Goal: Information Seeking & Learning: Learn about a topic

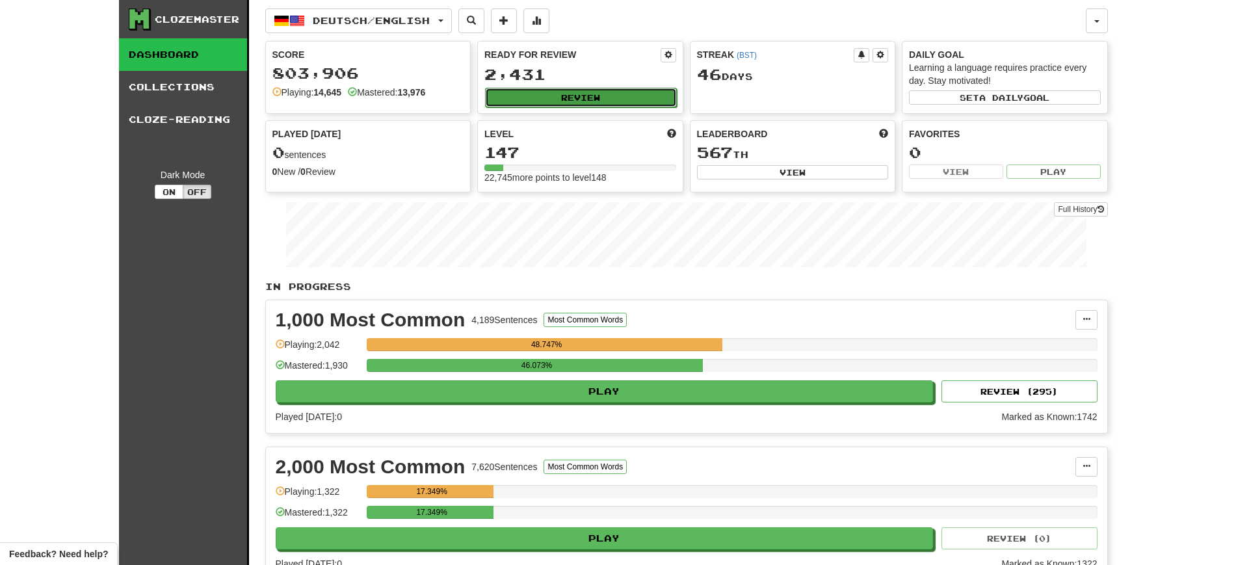
click at [603, 94] on button "Review" at bounding box center [581, 98] width 192 height 20
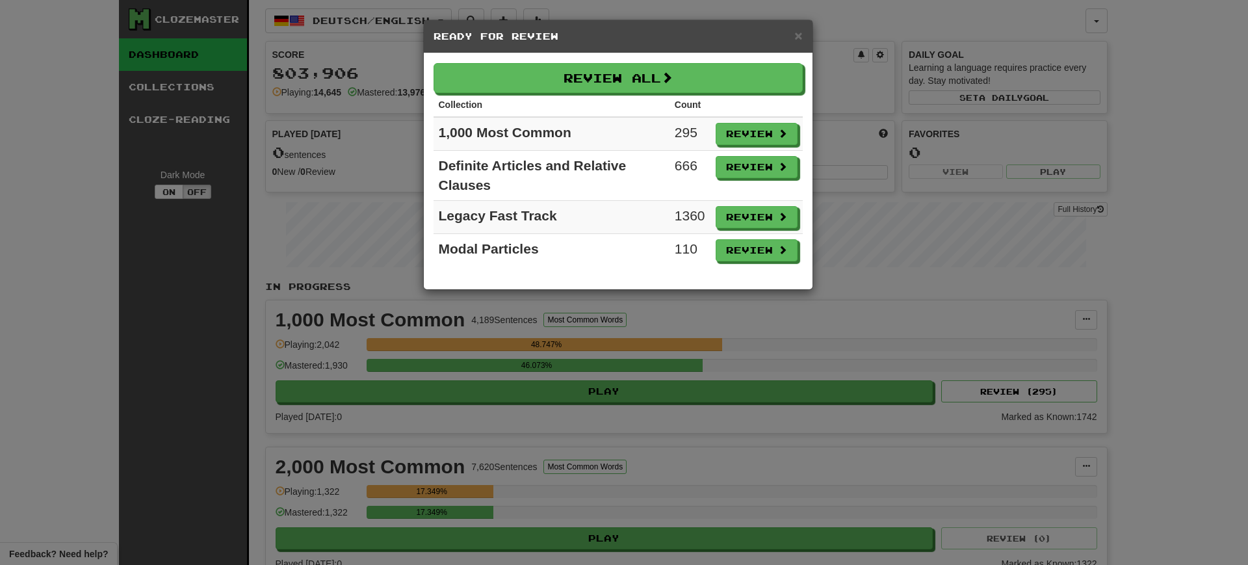
click at [631, 148] on td "1,000 Most Common" at bounding box center [552, 134] width 236 height 34
click at [801, 34] on span "×" at bounding box center [798, 35] width 8 height 15
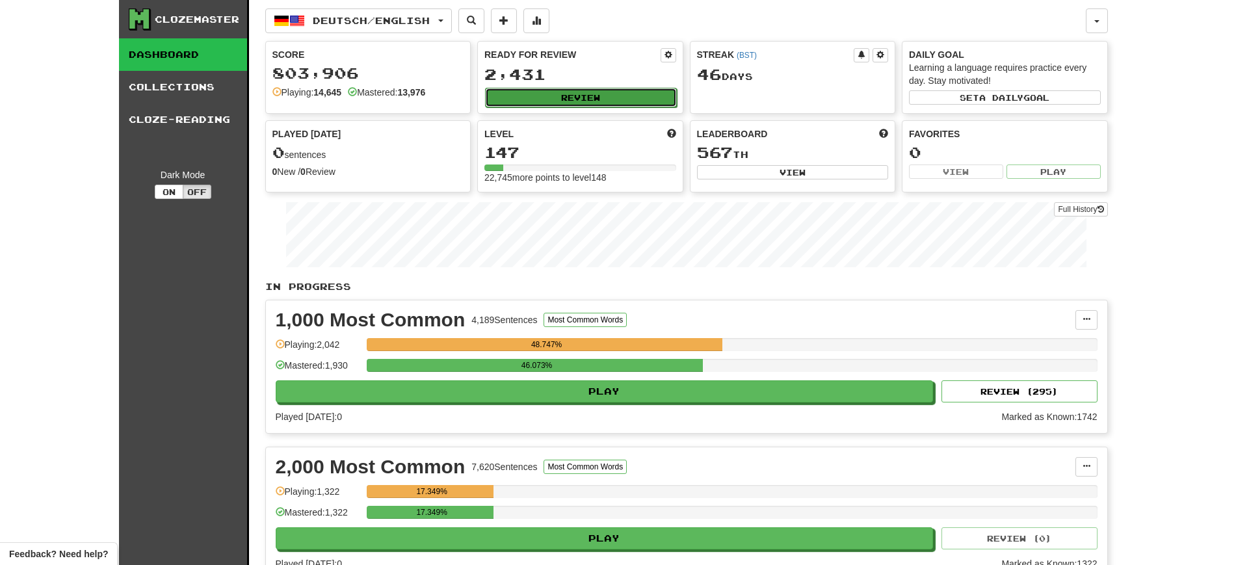
click at [569, 89] on button "Review" at bounding box center [581, 98] width 192 height 20
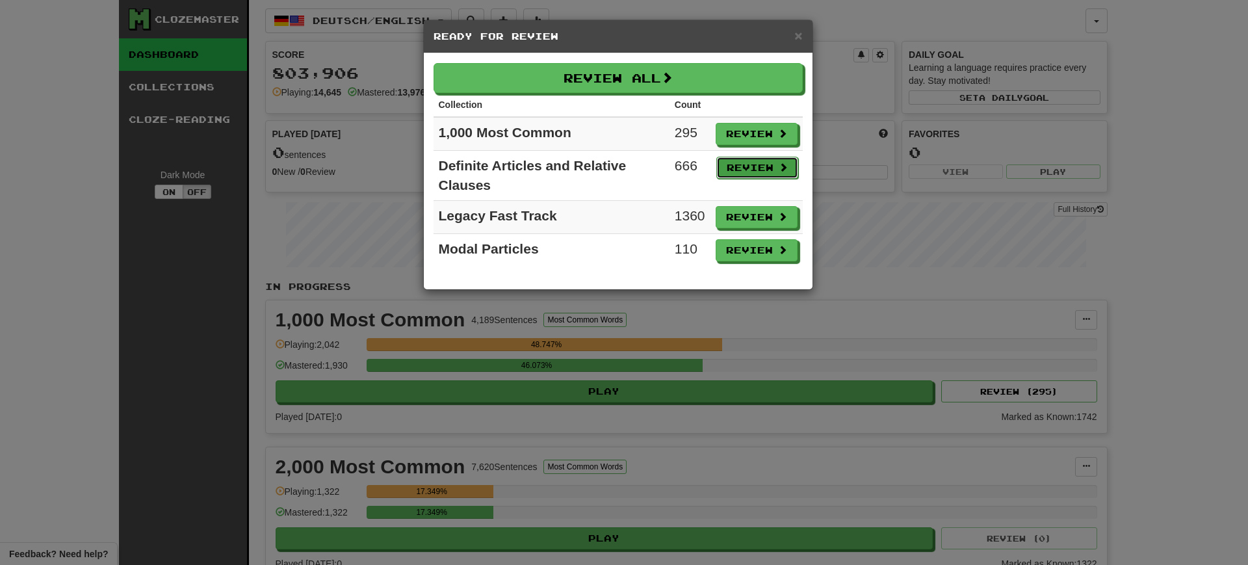
click at [757, 164] on button "Review" at bounding box center [757, 168] width 82 height 22
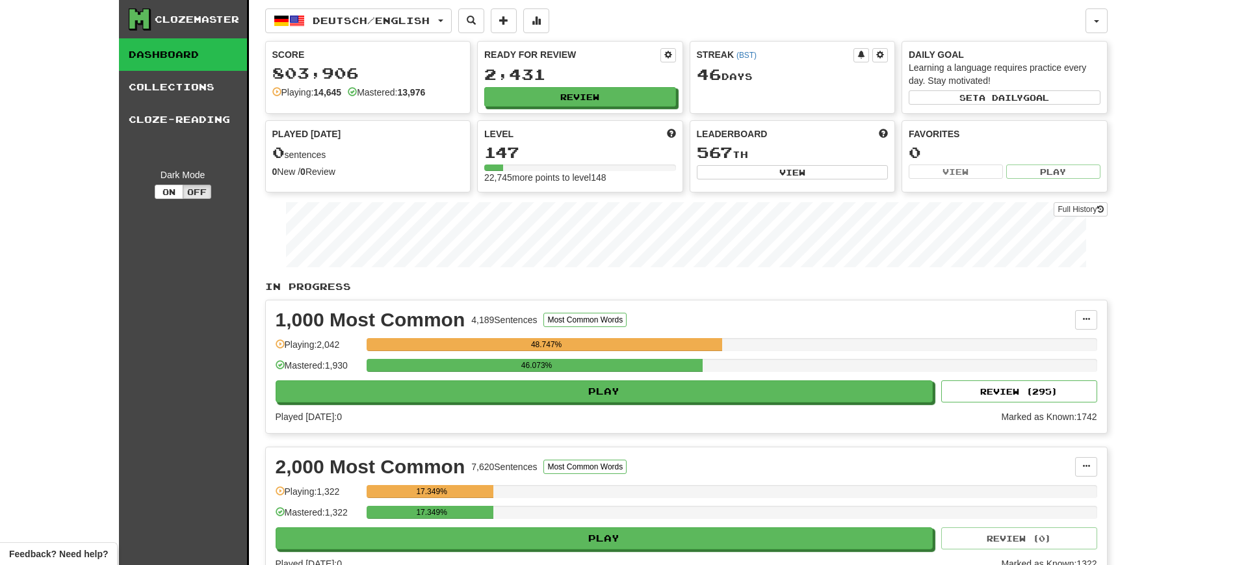
select select "**"
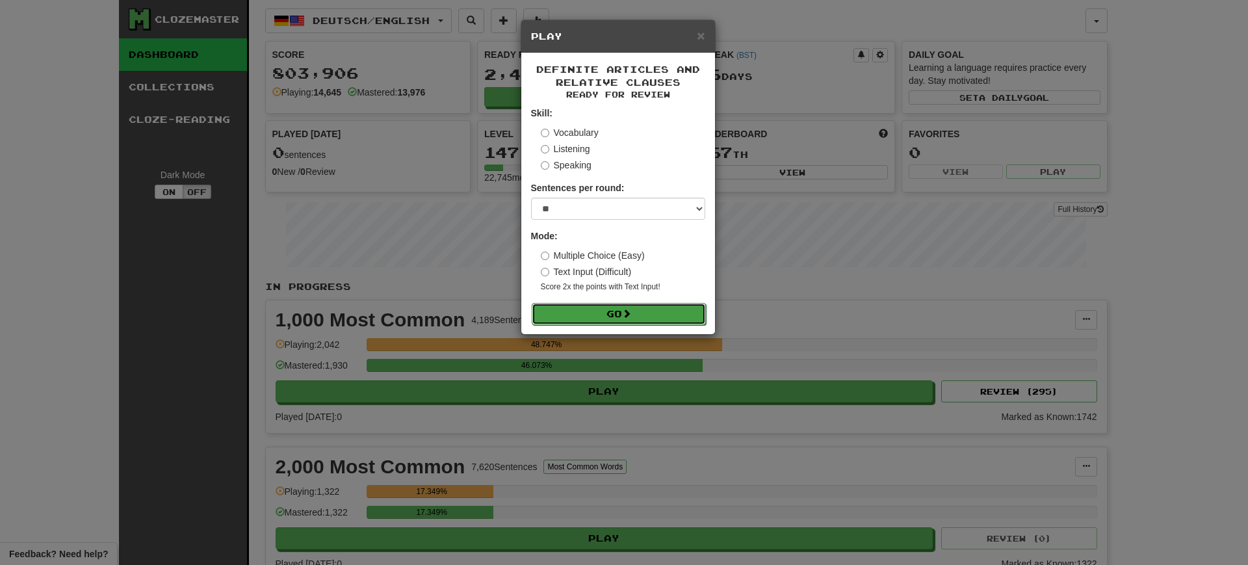
click at [588, 311] on button "Go" at bounding box center [619, 314] width 174 height 22
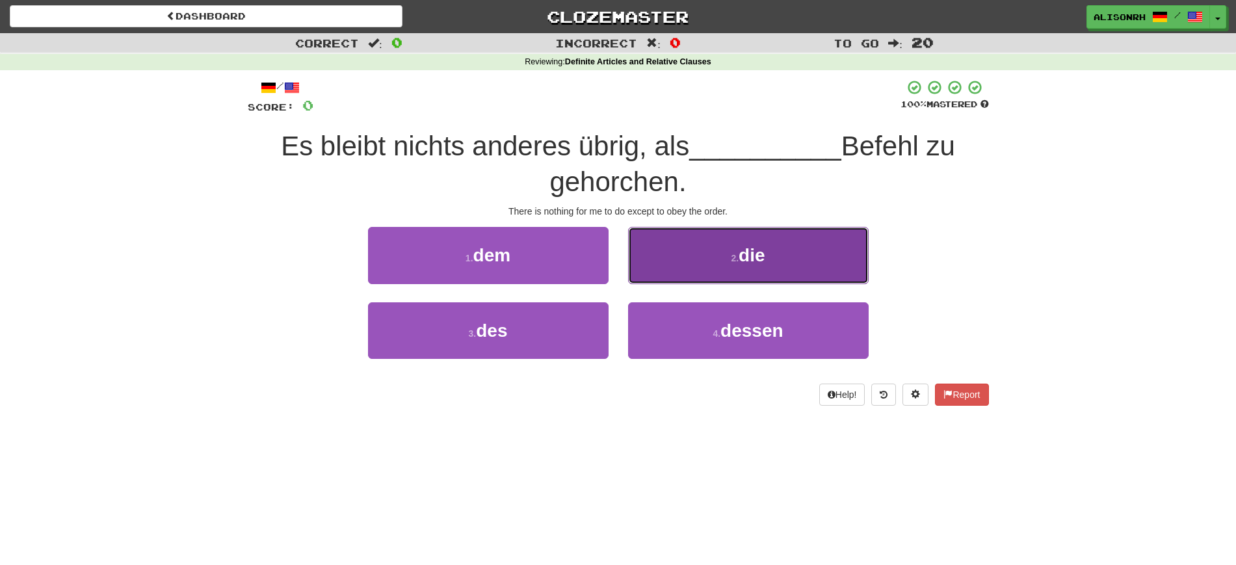
click at [683, 267] on button "2 . die" at bounding box center [748, 255] width 241 height 57
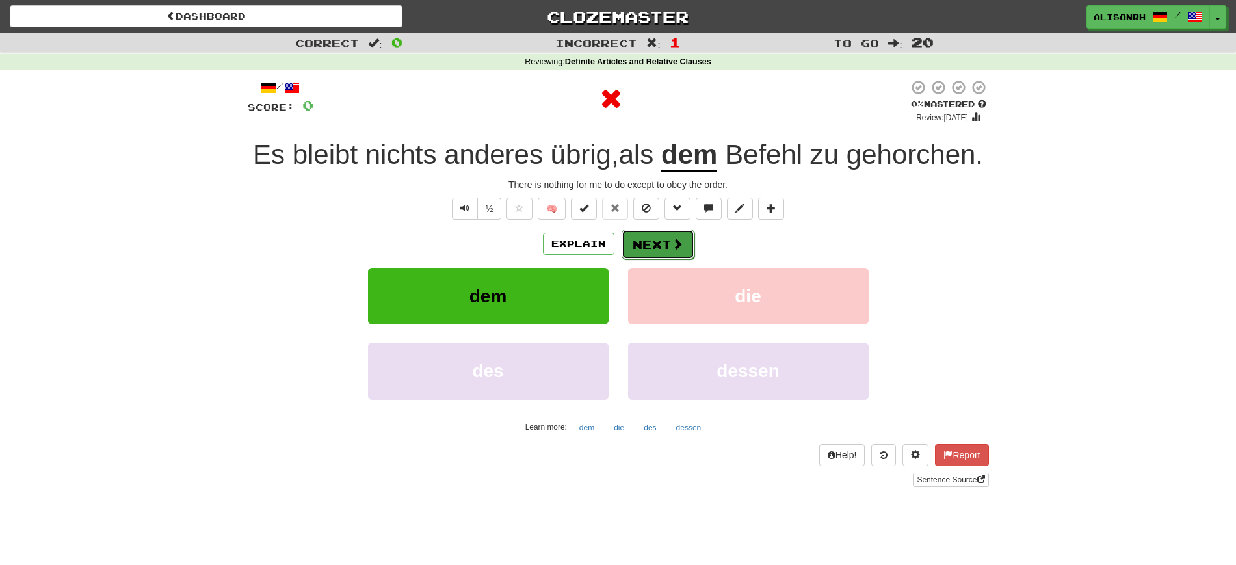
click at [648, 240] on button "Next" at bounding box center [657, 244] width 73 height 30
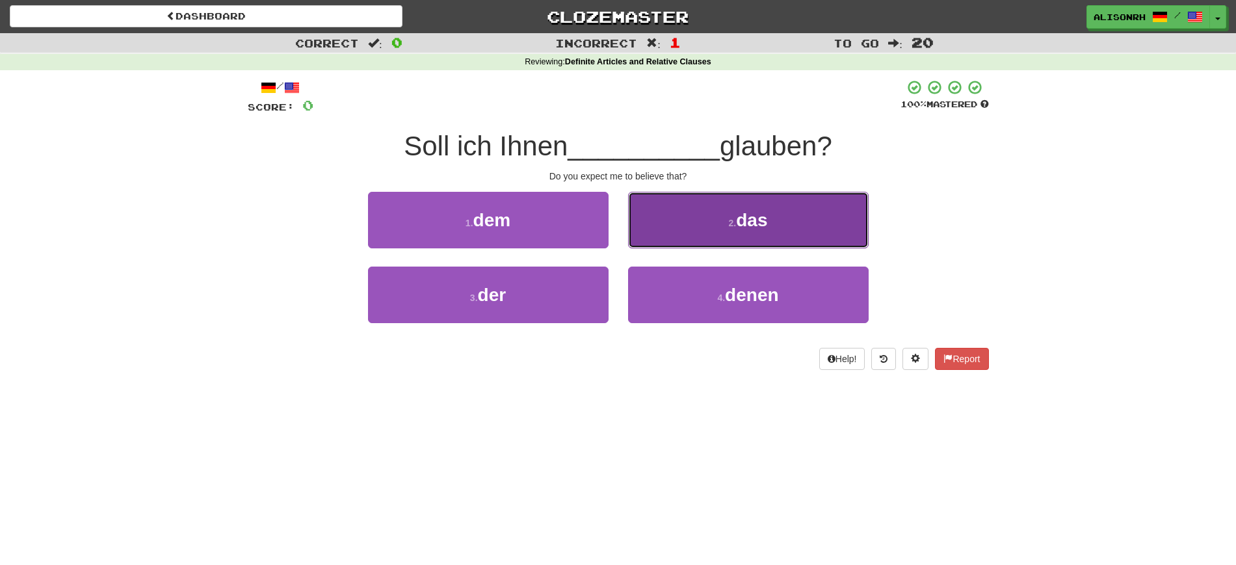
click at [751, 241] on button "2 . das" at bounding box center [748, 220] width 241 height 57
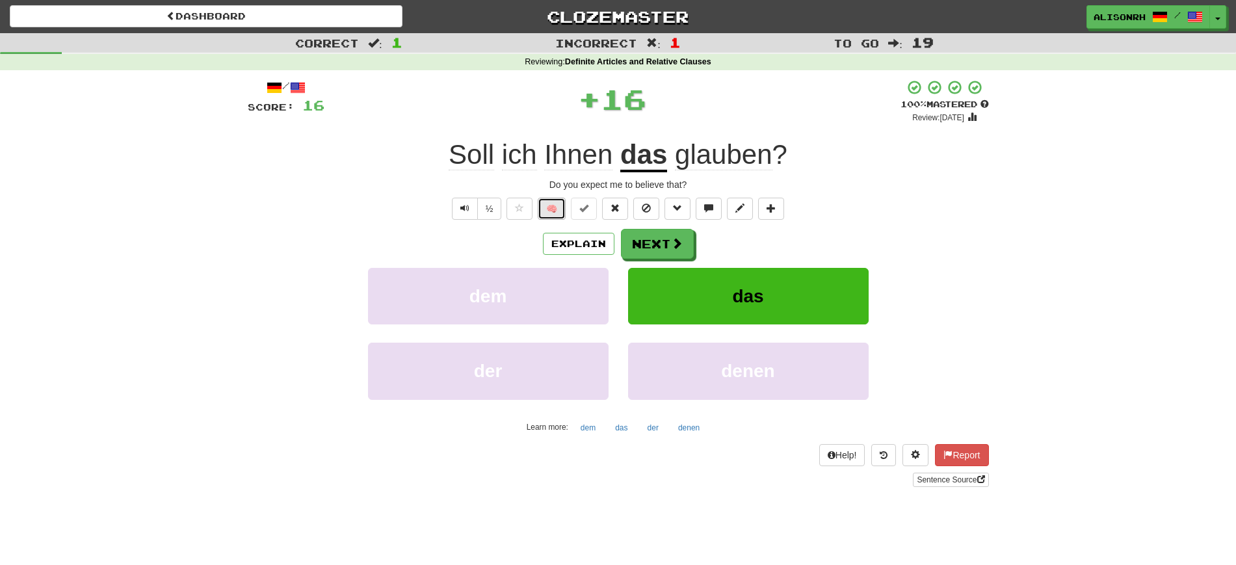
click at [551, 209] on button "🧠" at bounding box center [552, 209] width 28 height 22
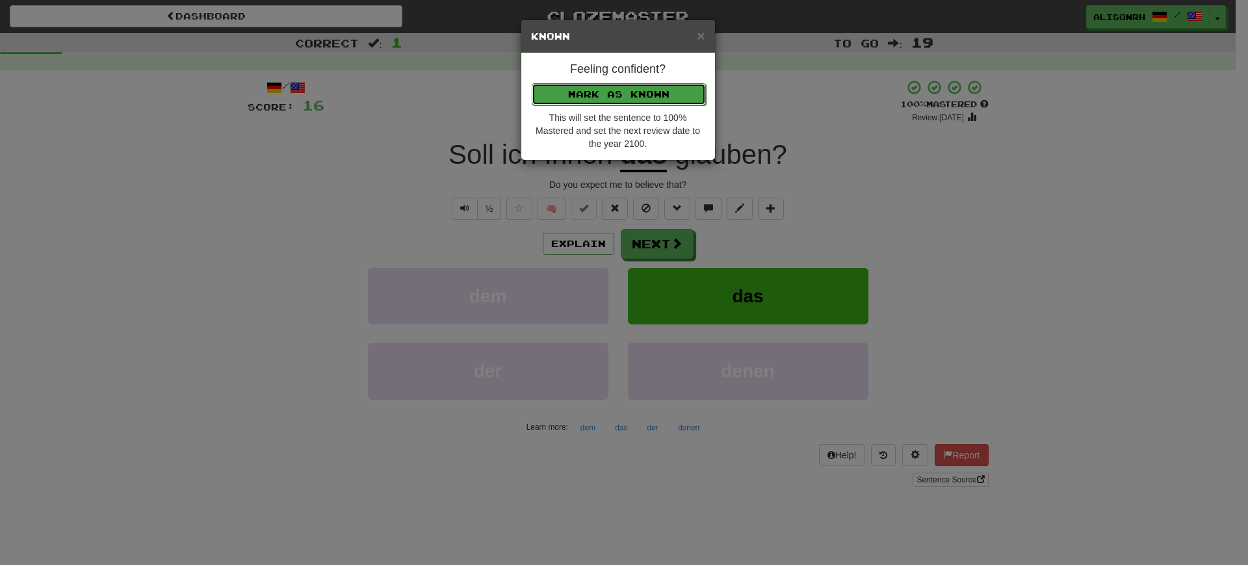
click at [589, 96] on button "Mark as Known" at bounding box center [619, 94] width 174 height 22
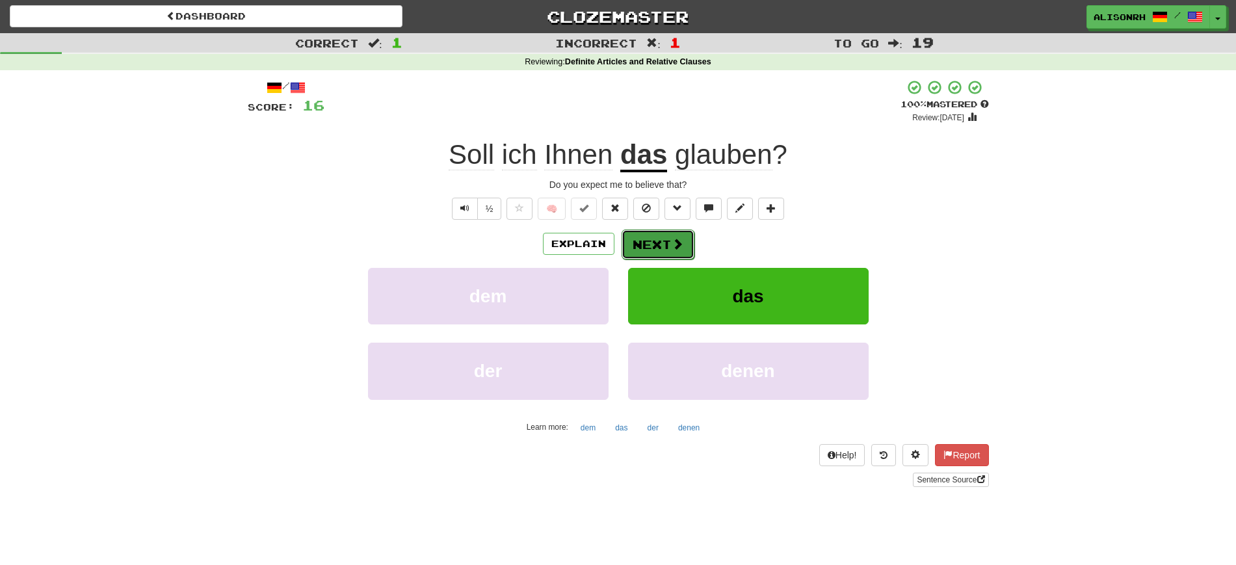
click at [653, 235] on button "Next" at bounding box center [657, 244] width 73 height 30
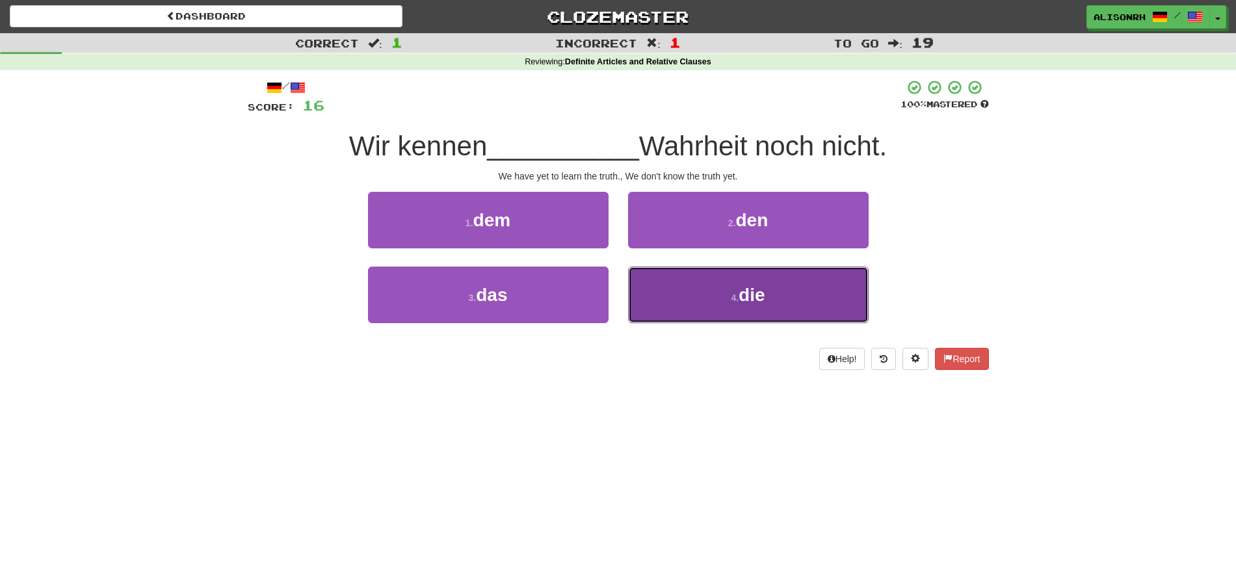
click at [722, 299] on button "4 . die" at bounding box center [748, 295] width 241 height 57
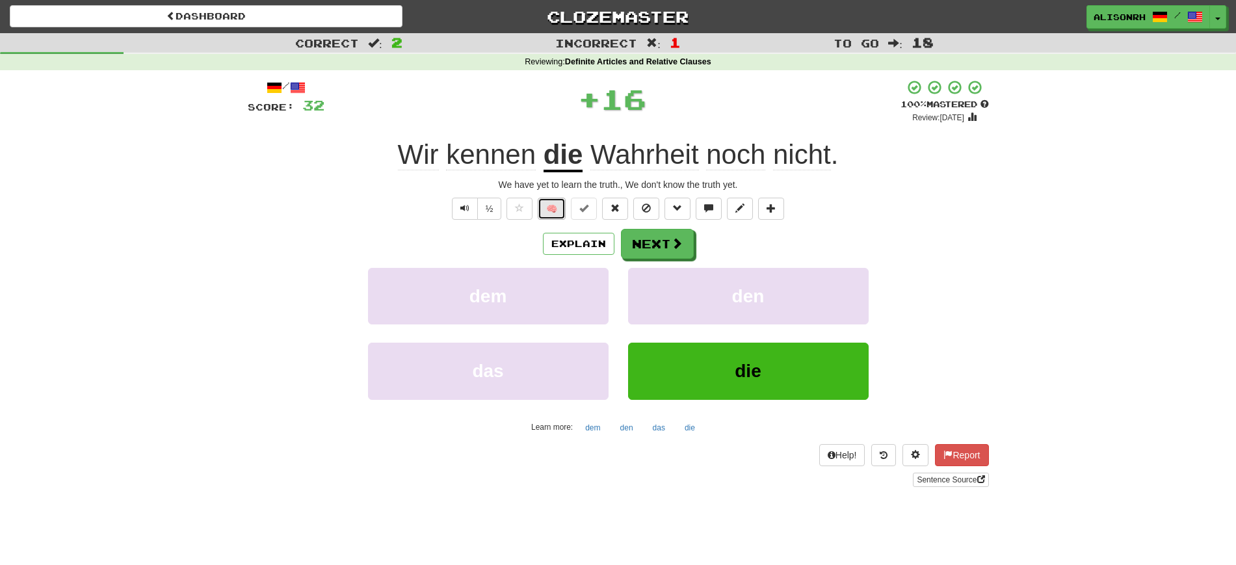
click at [540, 203] on button "🧠" at bounding box center [552, 209] width 28 height 22
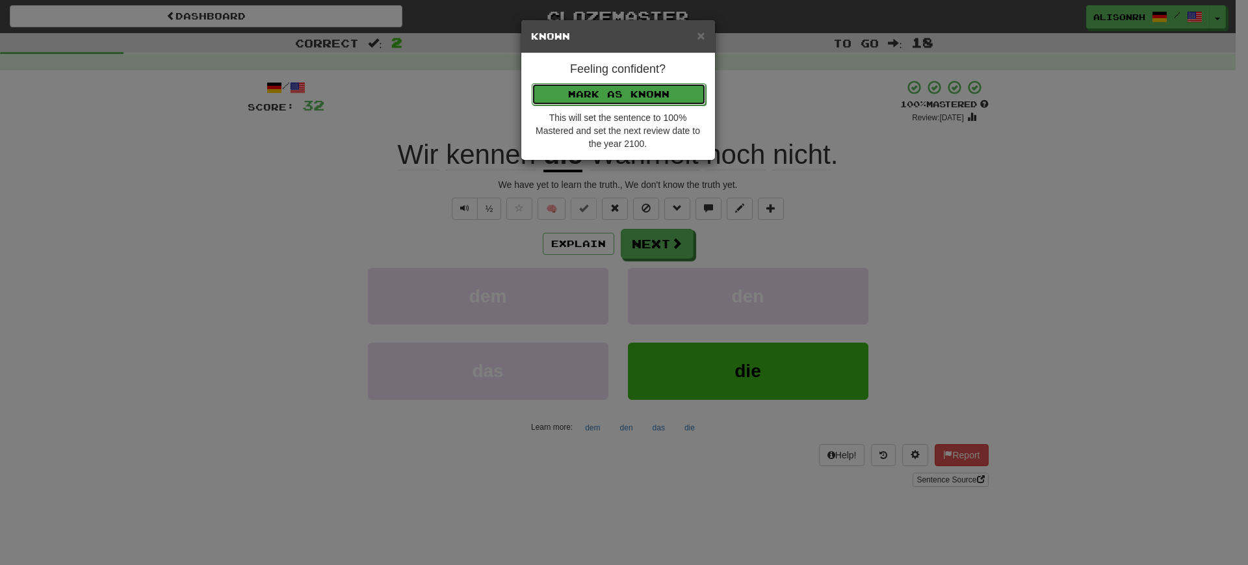
click at [598, 92] on button "Mark as Known" at bounding box center [619, 94] width 174 height 22
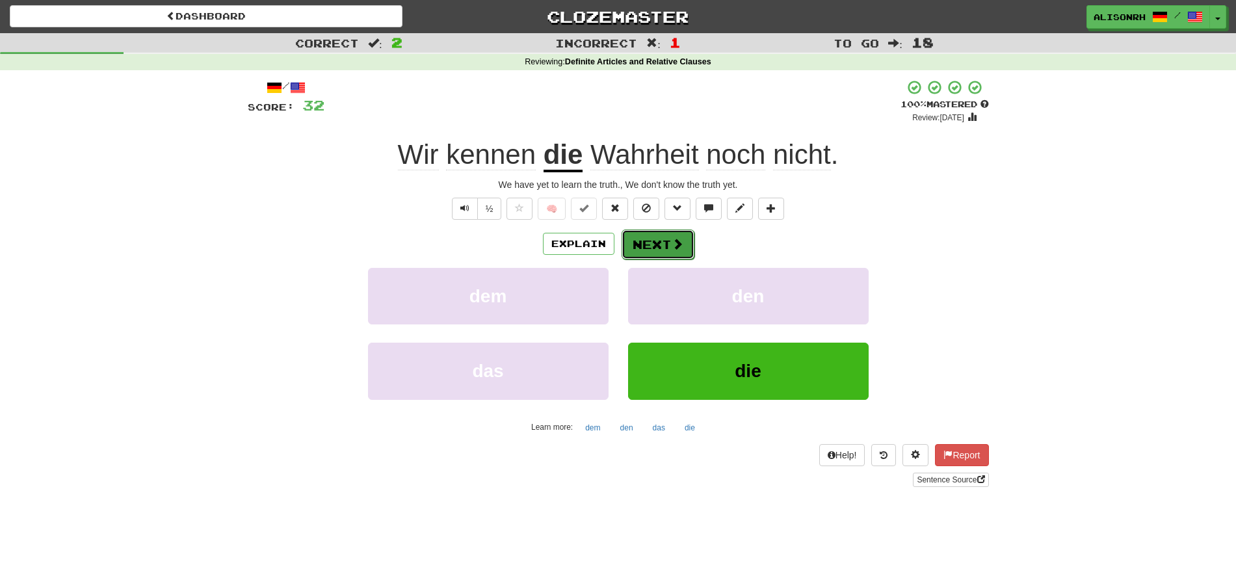
click at [647, 247] on button "Next" at bounding box center [657, 244] width 73 height 30
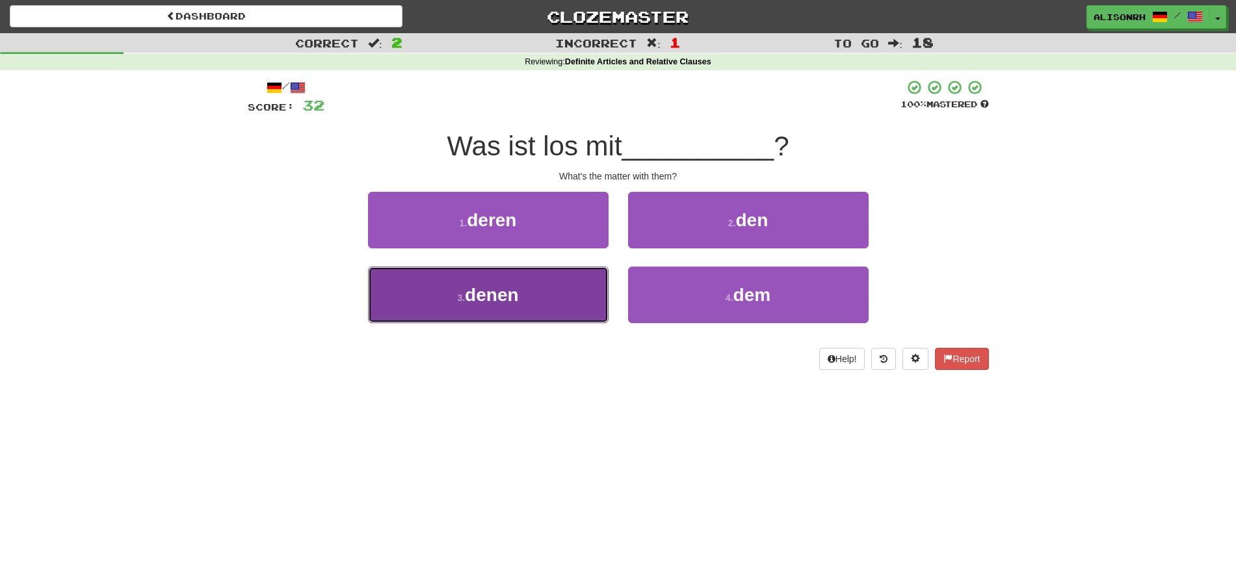
click at [538, 294] on button "3 . denen" at bounding box center [488, 295] width 241 height 57
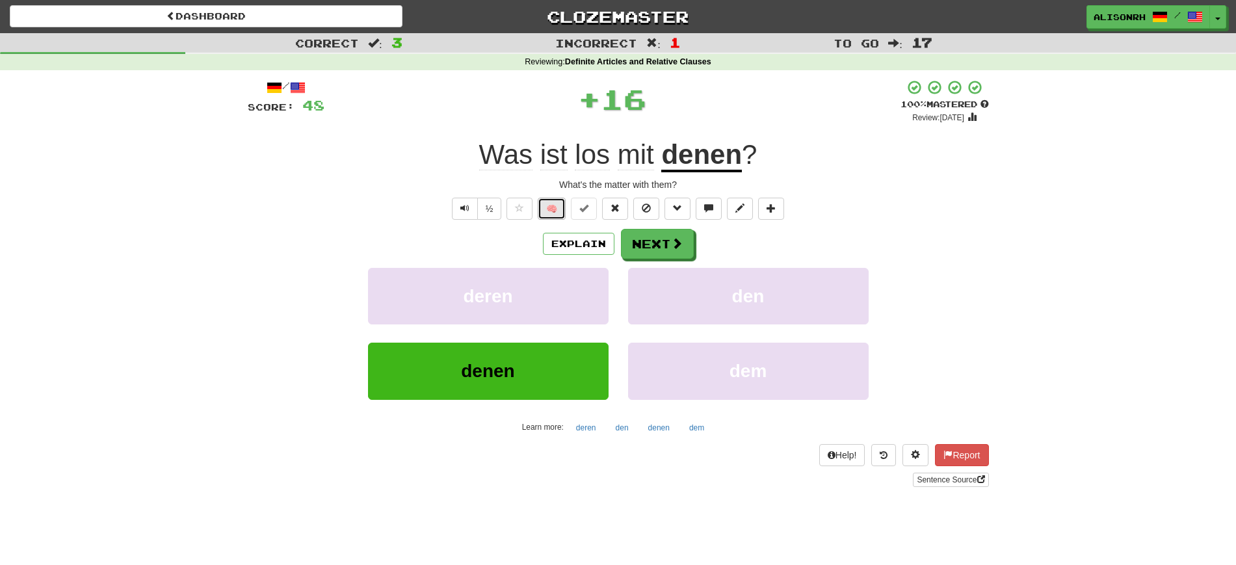
click at [553, 205] on button "🧠" at bounding box center [552, 209] width 28 height 22
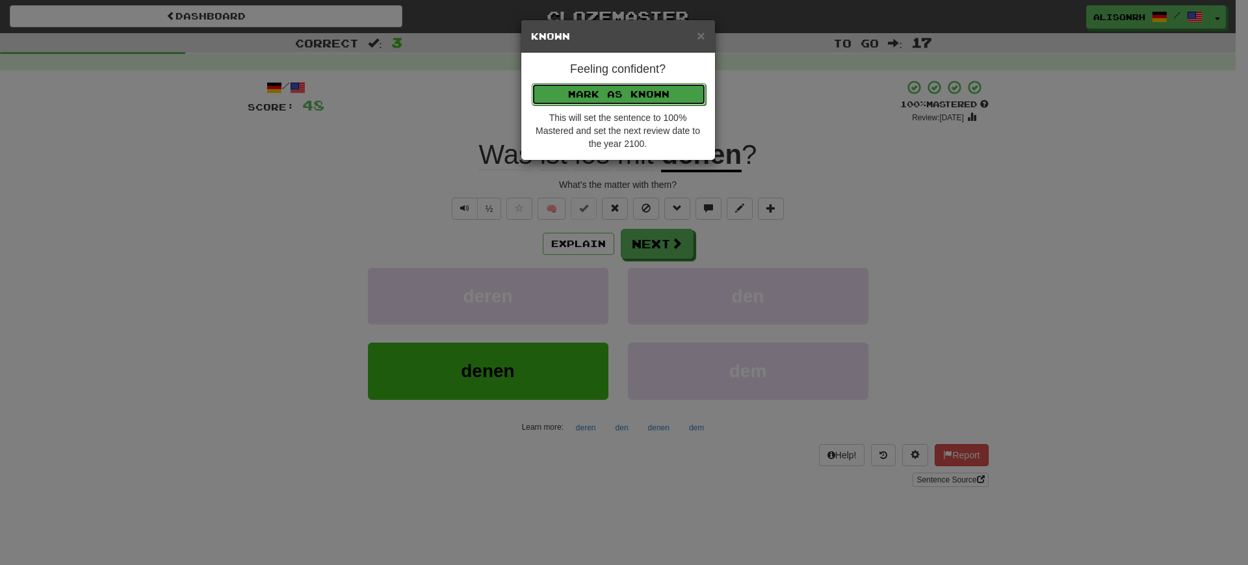
click at [601, 92] on button "Mark as Known" at bounding box center [619, 94] width 174 height 22
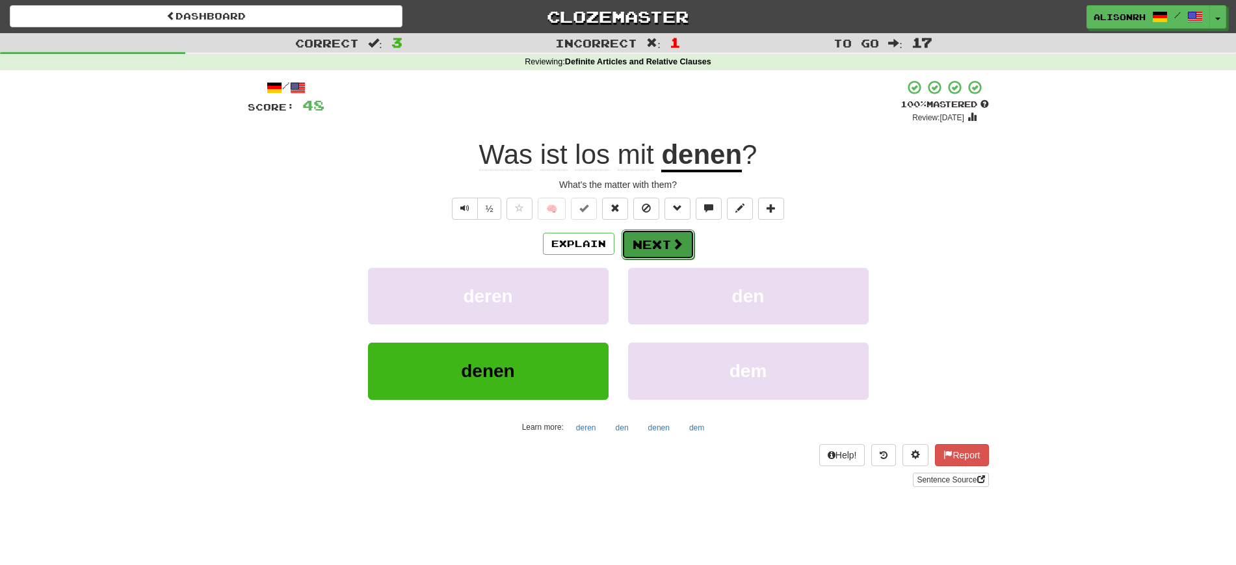
click at [644, 242] on button "Next" at bounding box center [657, 244] width 73 height 30
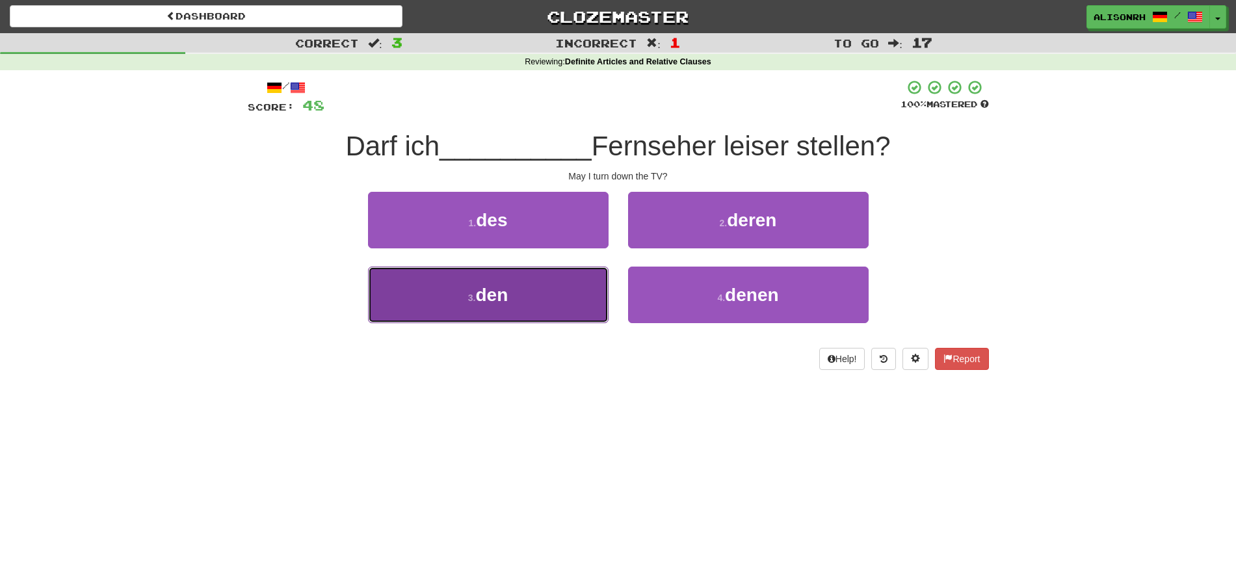
click at [528, 302] on button "3 . den" at bounding box center [488, 295] width 241 height 57
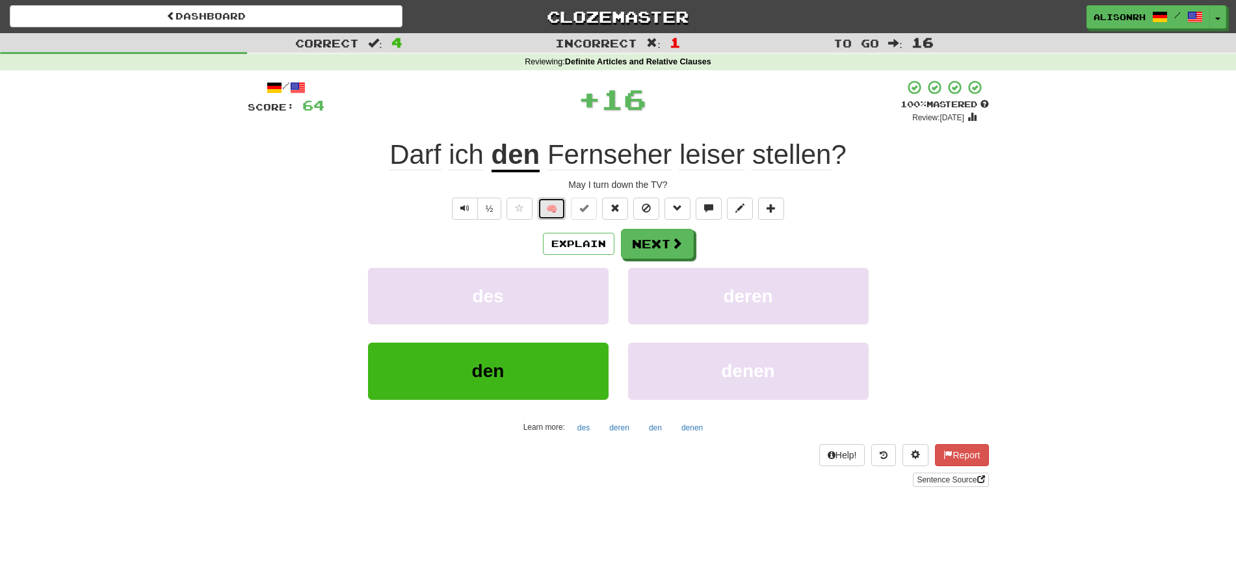
click at [552, 207] on button "🧠" at bounding box center [552, 209] width 28 height 22
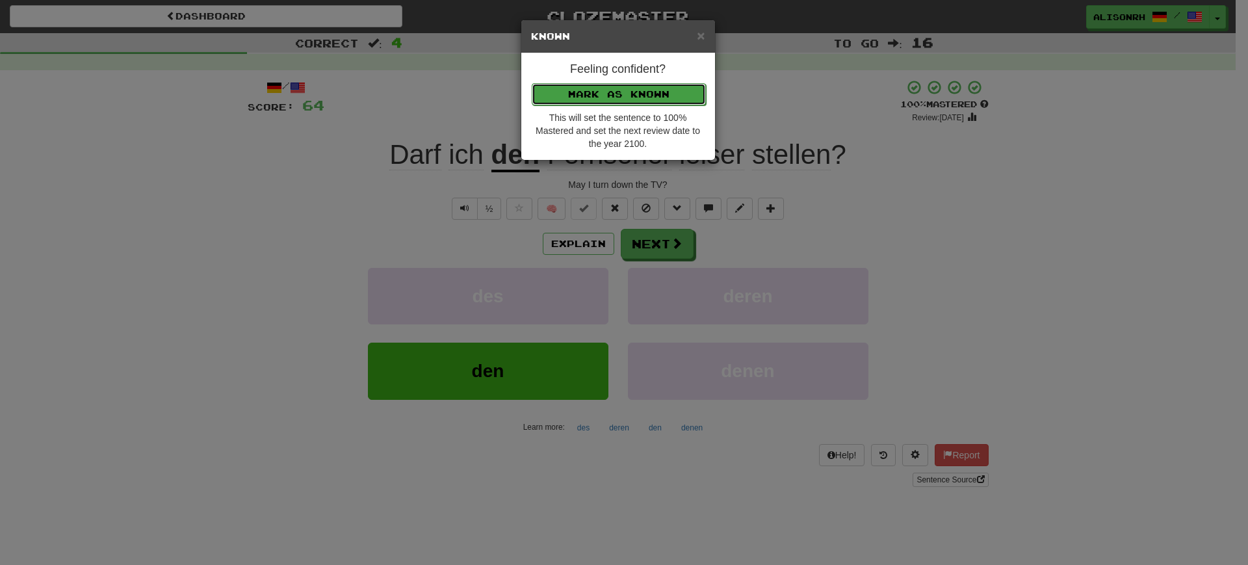
click at [588, 98] on button "Mark as Known" at bounding box center [619, 94] width 174 height 22
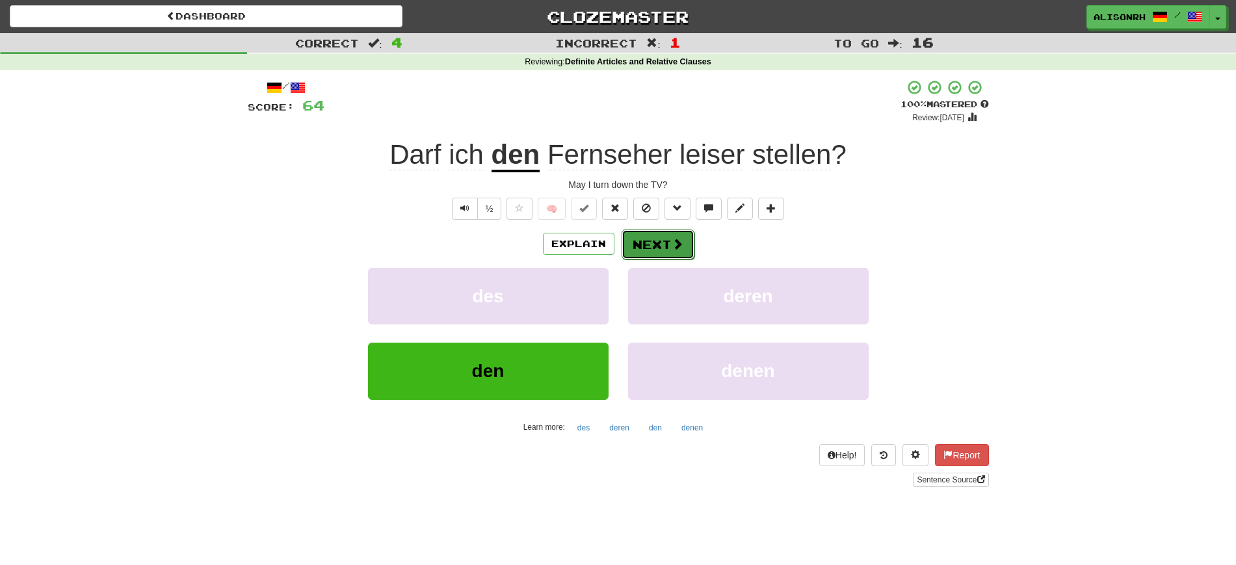
click at [654, 235] on button "Next" at bounding box center [657, 244] width 73 height 30
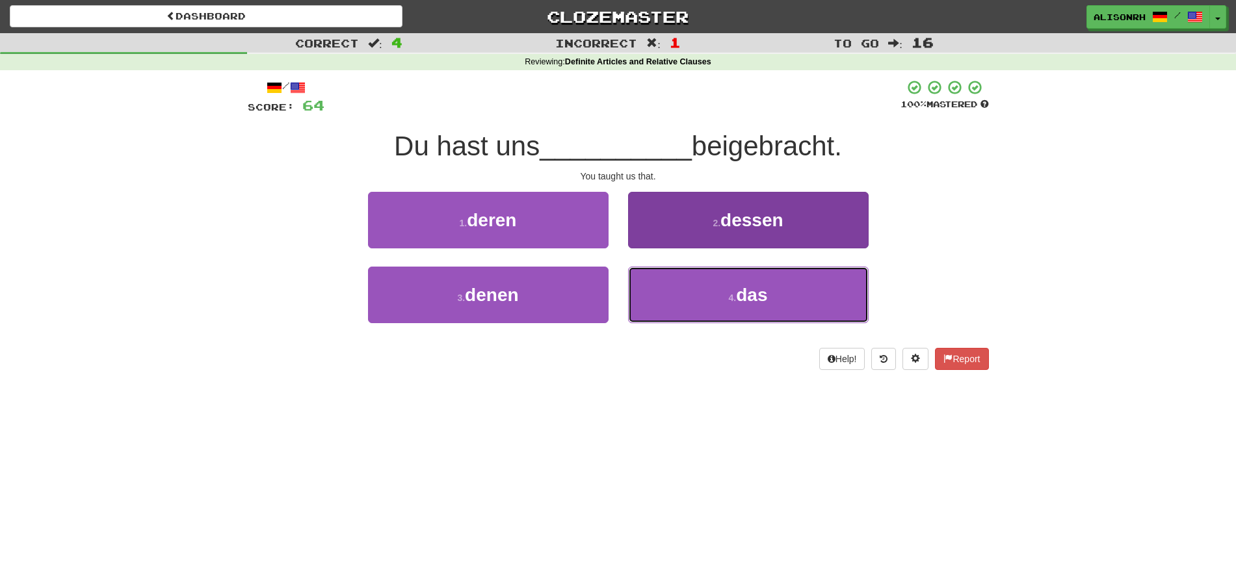
click at [725, 307] on button "4 . das" at bounding box center [748, 295] width 241 height 57
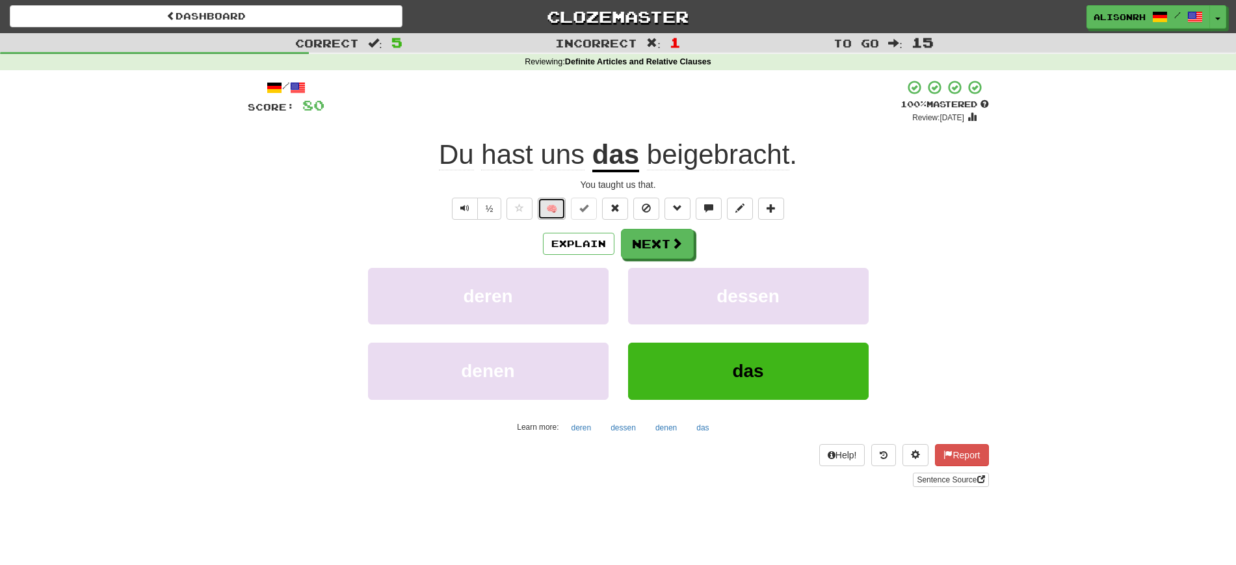
click at [550, 203] on button "🧠" at bounding box center [552, 209] width 28 height 22
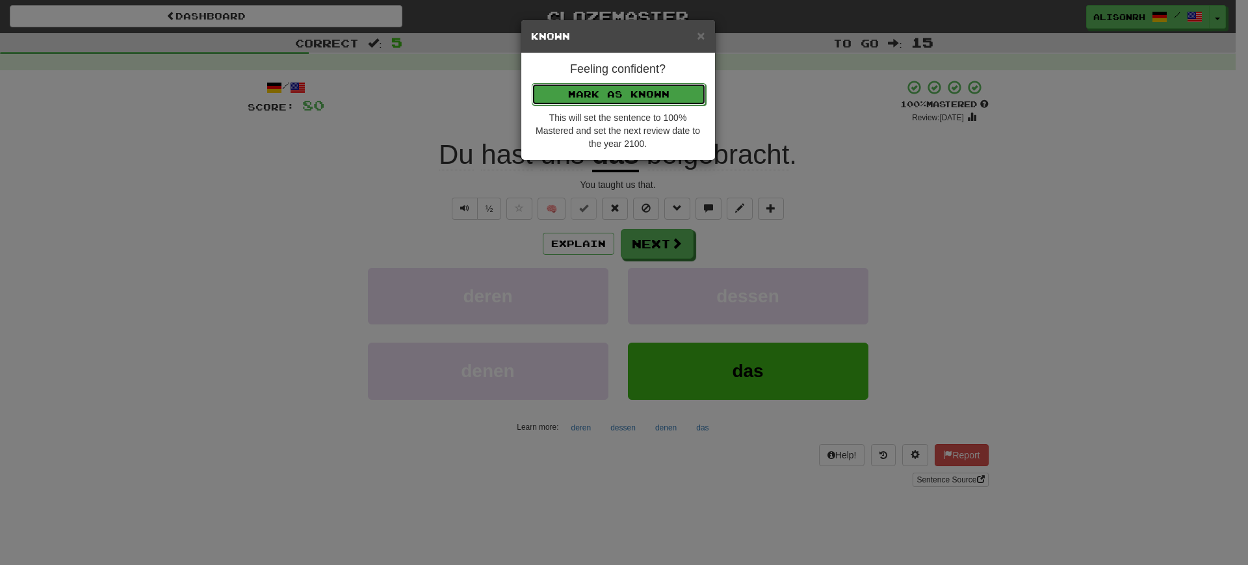
click at [615, 91] on button "Mark as Known" at bounding box center [619, 94] width 174 height 22
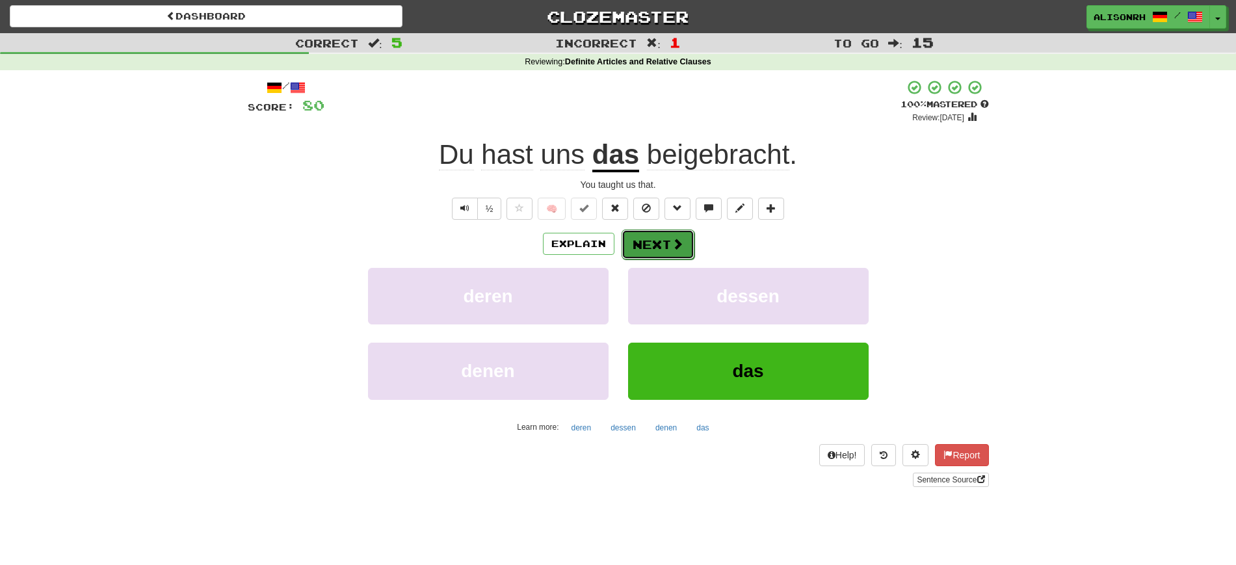
click at [659, 234] on button "Next" at bounding box center [657, 244] width 73 height 30
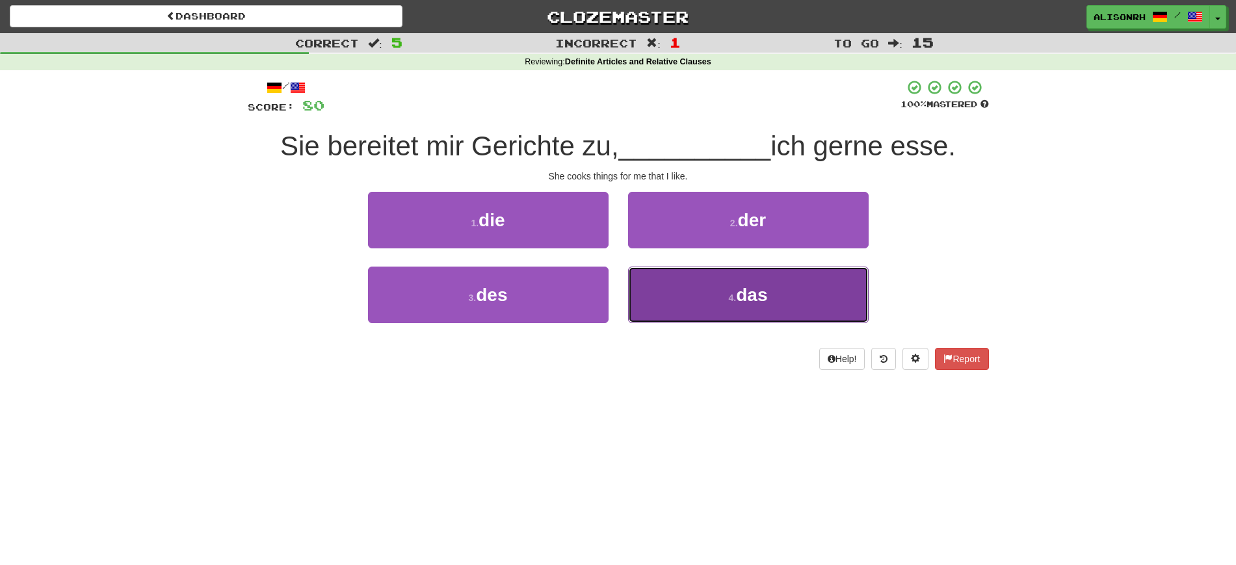
click at [763, 289] on span "das" at bounding box center [751, 295] width 31 height 20
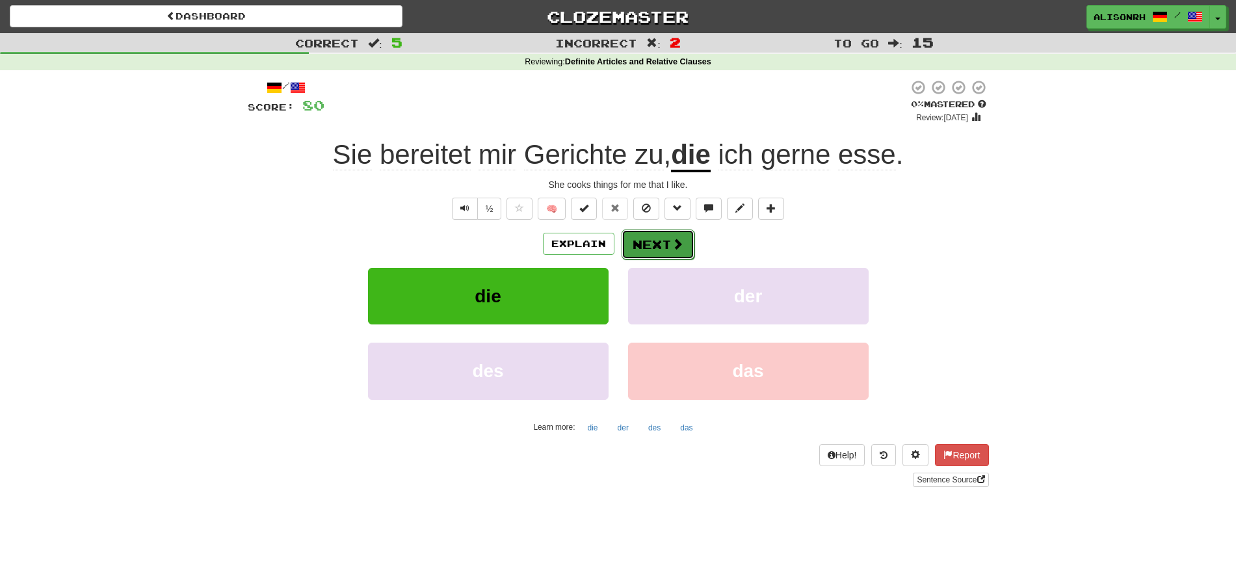
click at [657, 243] on button "Next" at bounding box center [657, 244] width 73 height 30
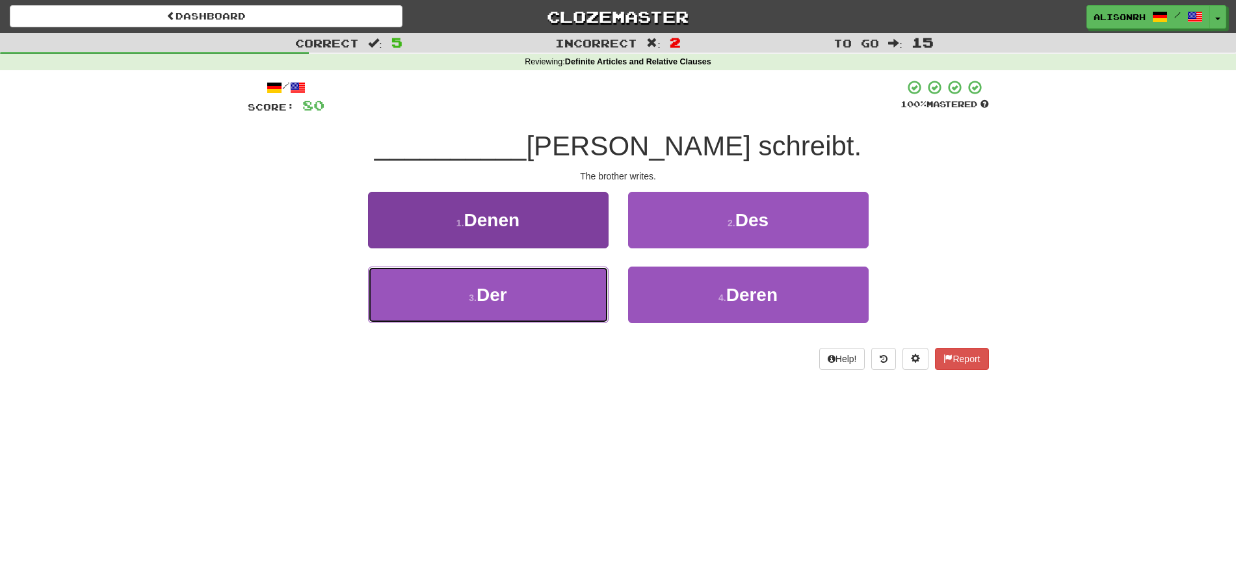
click at [522, 291] on button "3 . Der" at bounding box center [488, 295] width 241 height 57
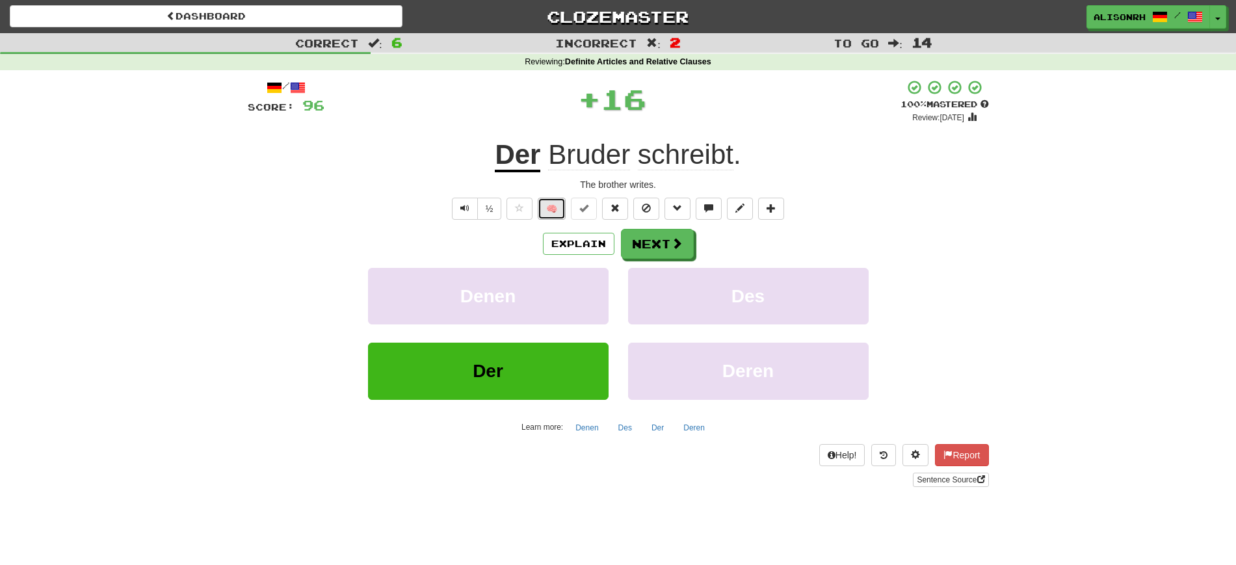
click at [555, 202] on button "🧠" at bounding box center [552, 209] width 28 height 22
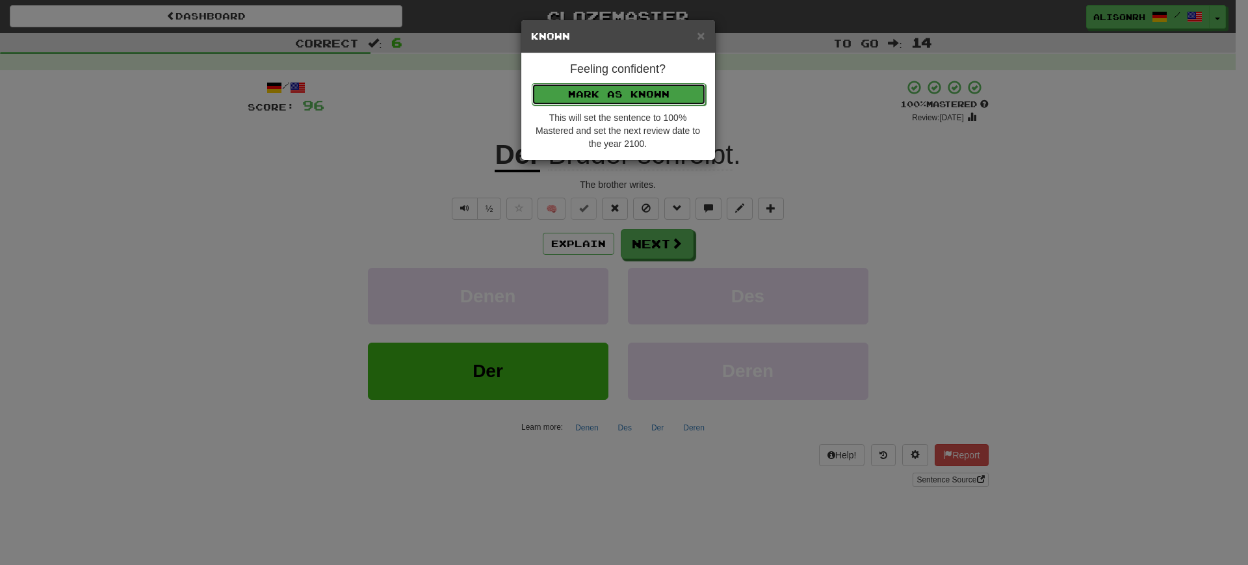
click at [611, 98] on button "Mark as Known" at bounding box center [619, 94] width 174 height 22
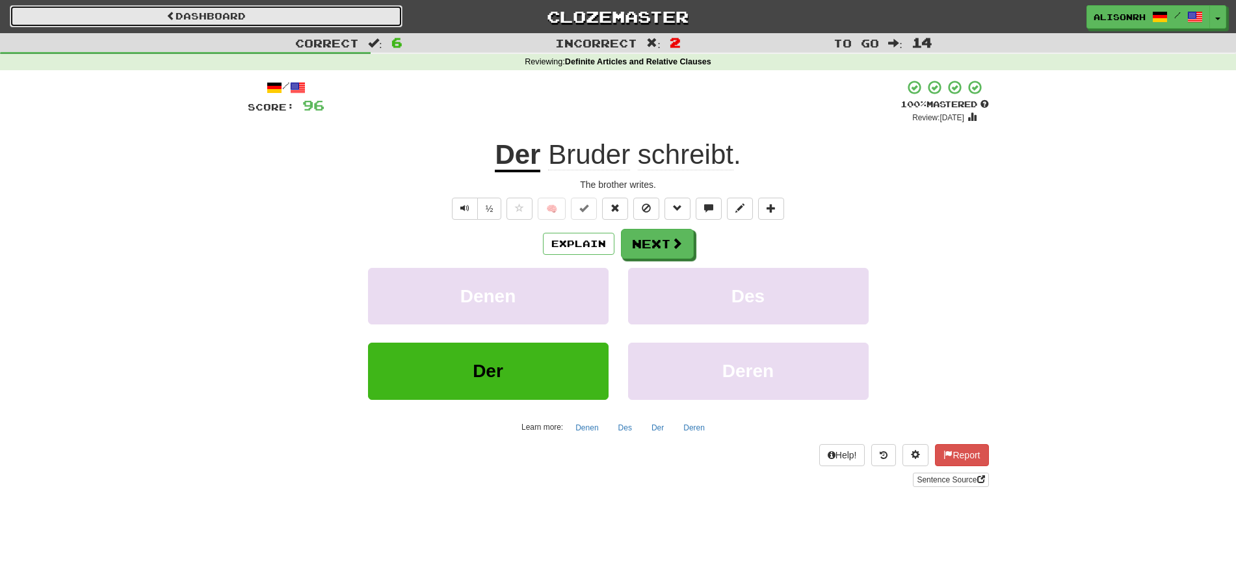
click at [255, 15] on link "Dashboard" at bounding box center [206, 16] width 393 height 22
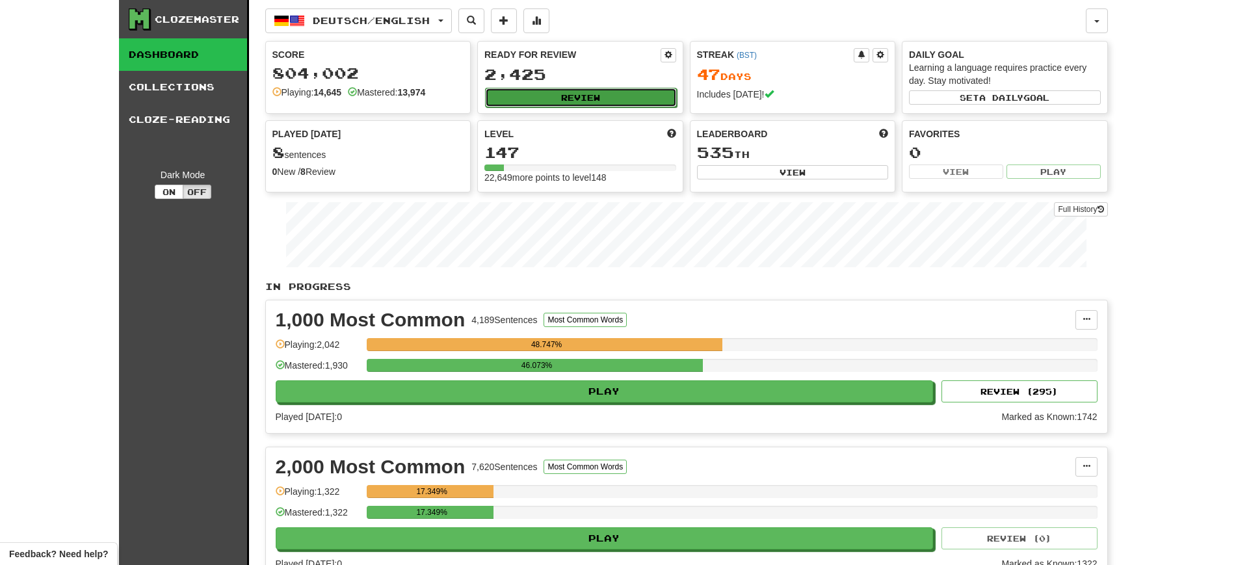
click at [528, 96] on button "Review" at bounding box center [581, 98] width 192 height 20
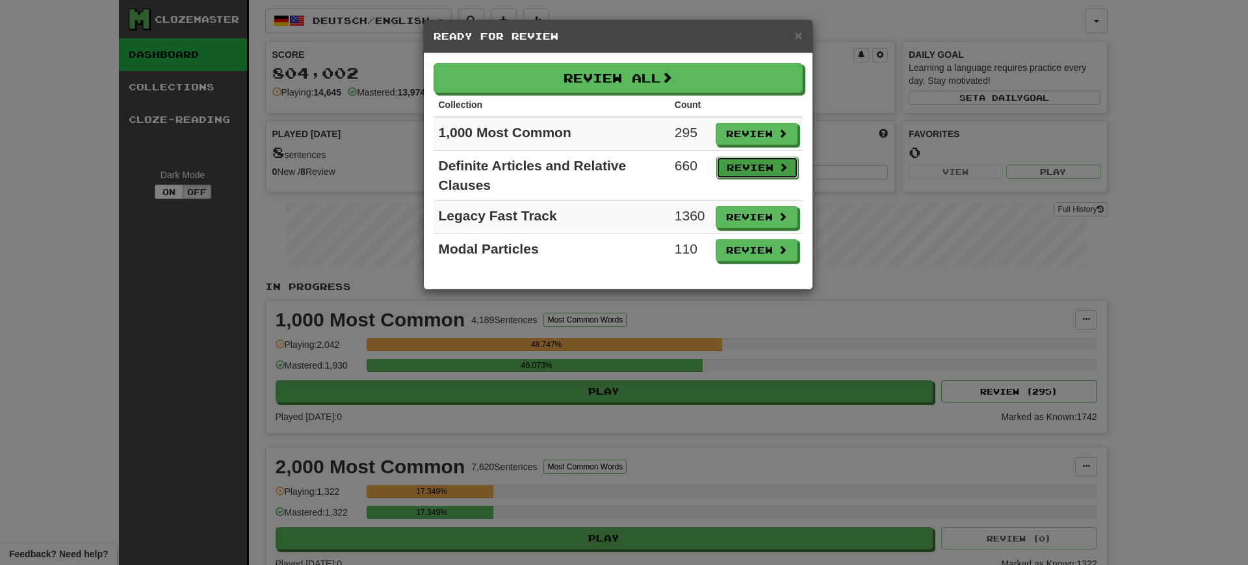
click at [727, 164] on button "Review" at bounding box center [757, 168] width 82 height 22
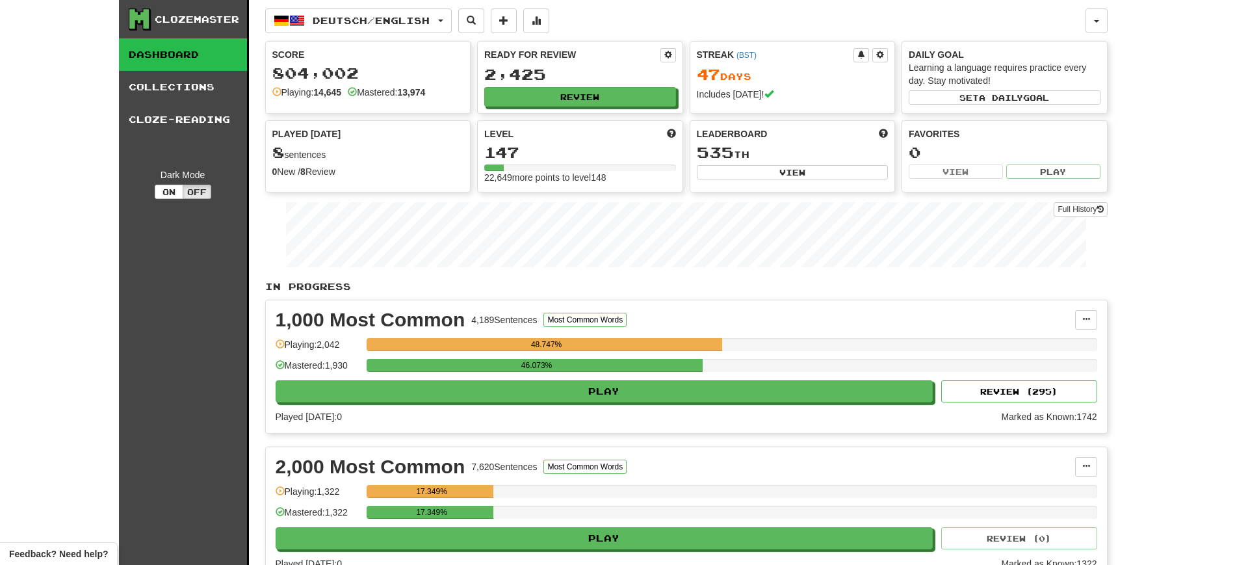
select select "**"
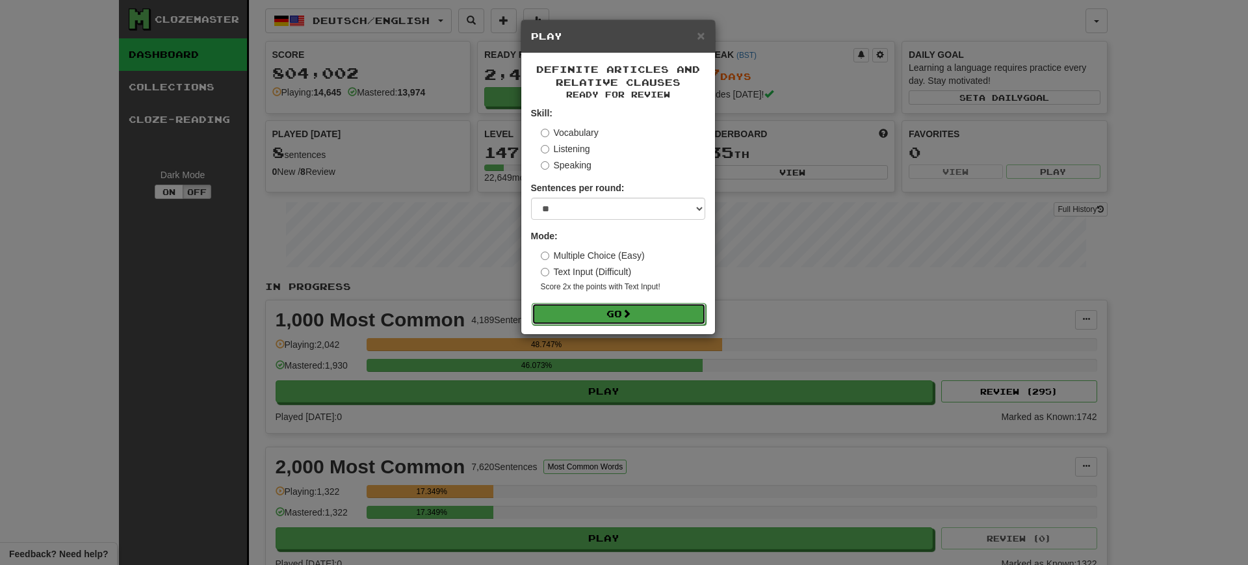
click at [604, 316] on button "Go" at bounding box center [619, 314] width 174 height 22
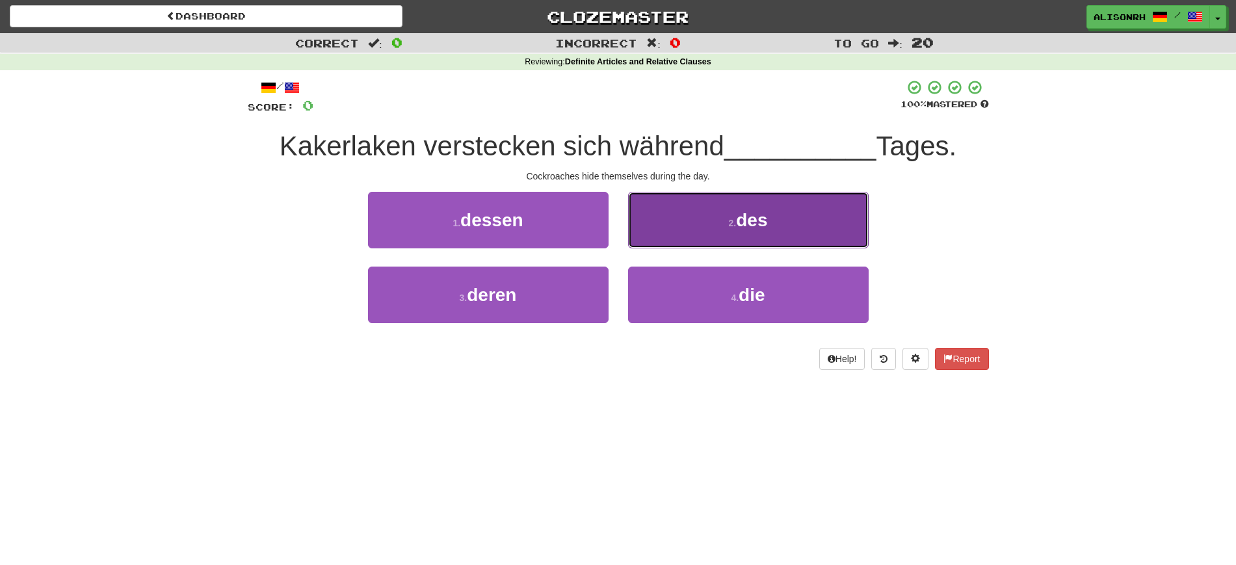
click at [760, 223] on span "des" at bounding box center [751, 220] width 31 height 20
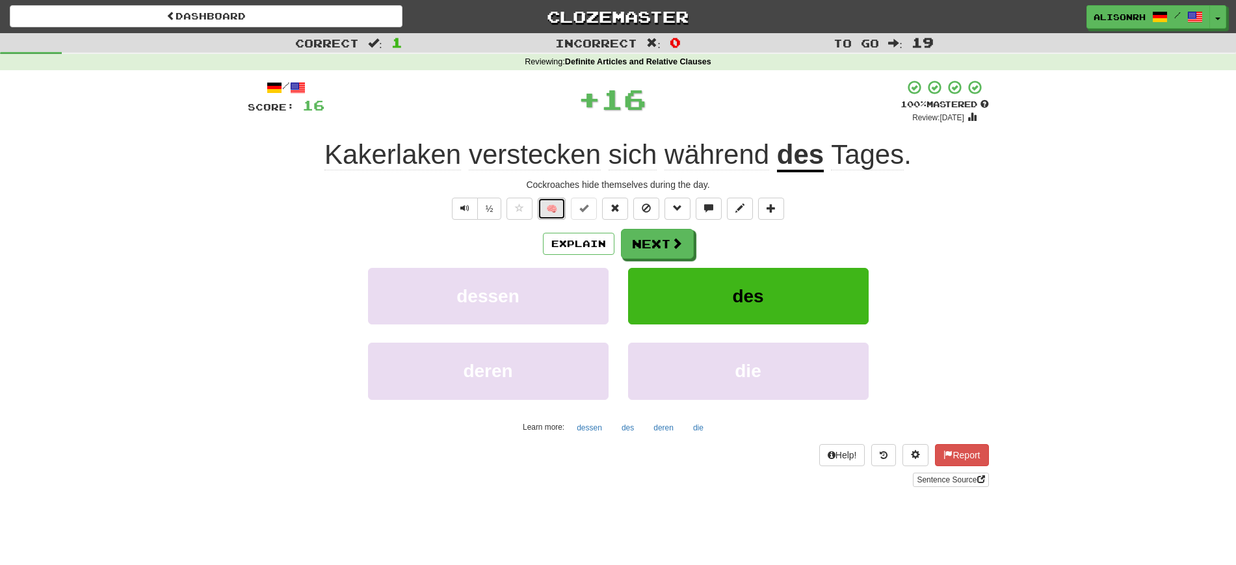
click at [551, 206] on button "🧠" at bounding box center [552, 209] width 28 height 22
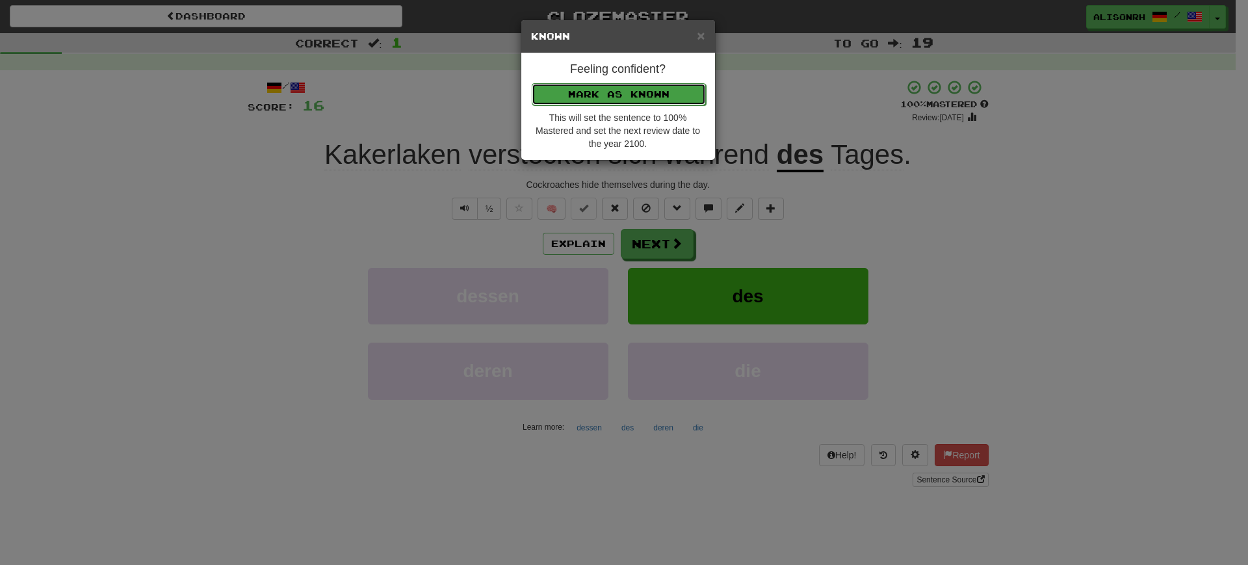
click at [614, 85] on button "Mark as Known" at bounding box center [619, 94] width 174 height 22
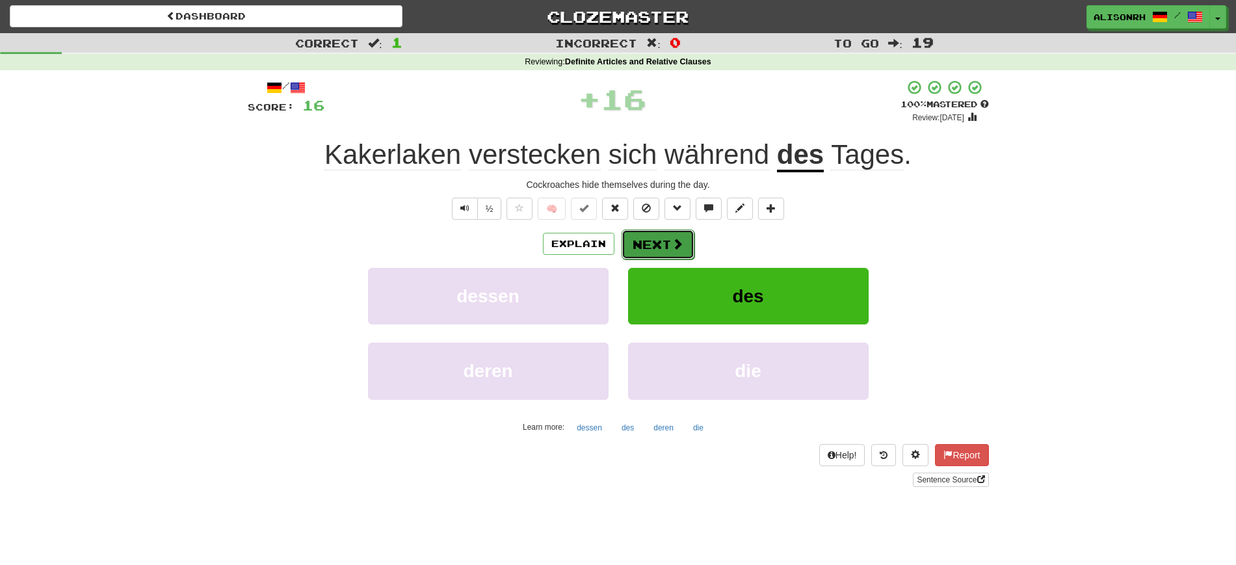
click at [657, 235] on button "Next" at bounding box center [657, 244] width 73 height 30
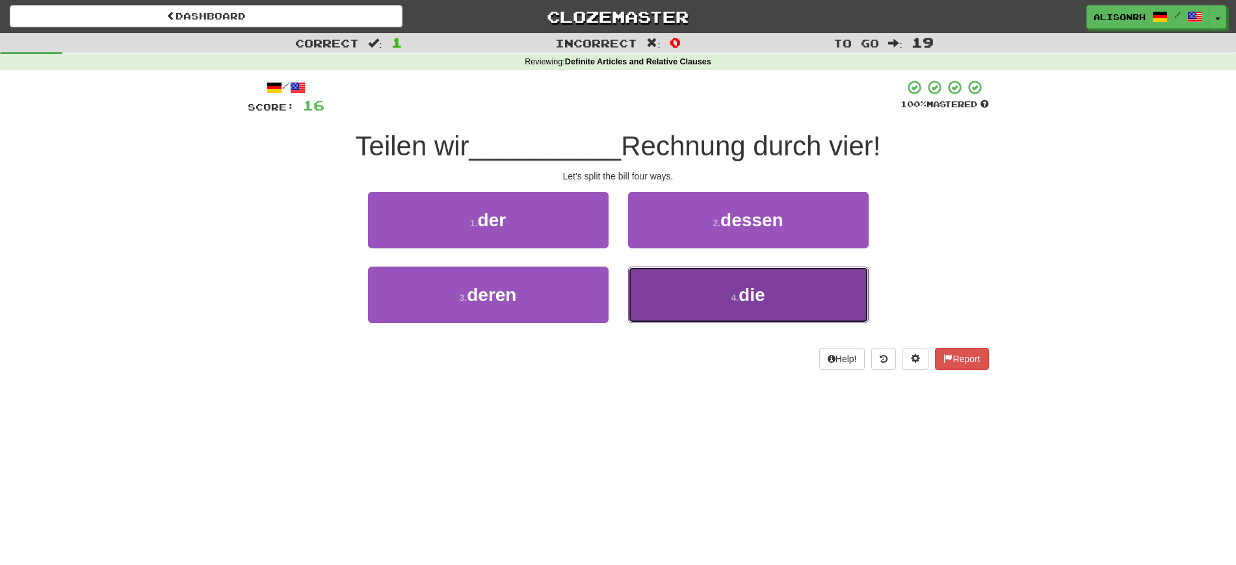
click at [728, 303] on button "4 . die" at bounding box center [748, 295] width 241 height 57
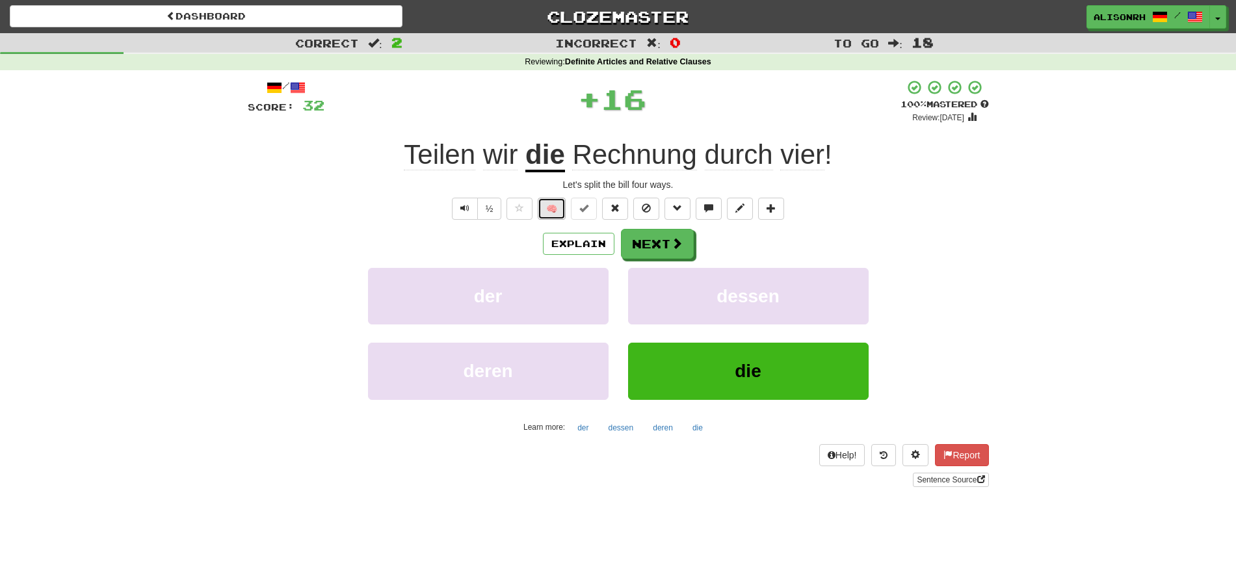
click at [545, 210] on button "🧠" at bounding box center [552, 209] width 28 height 22
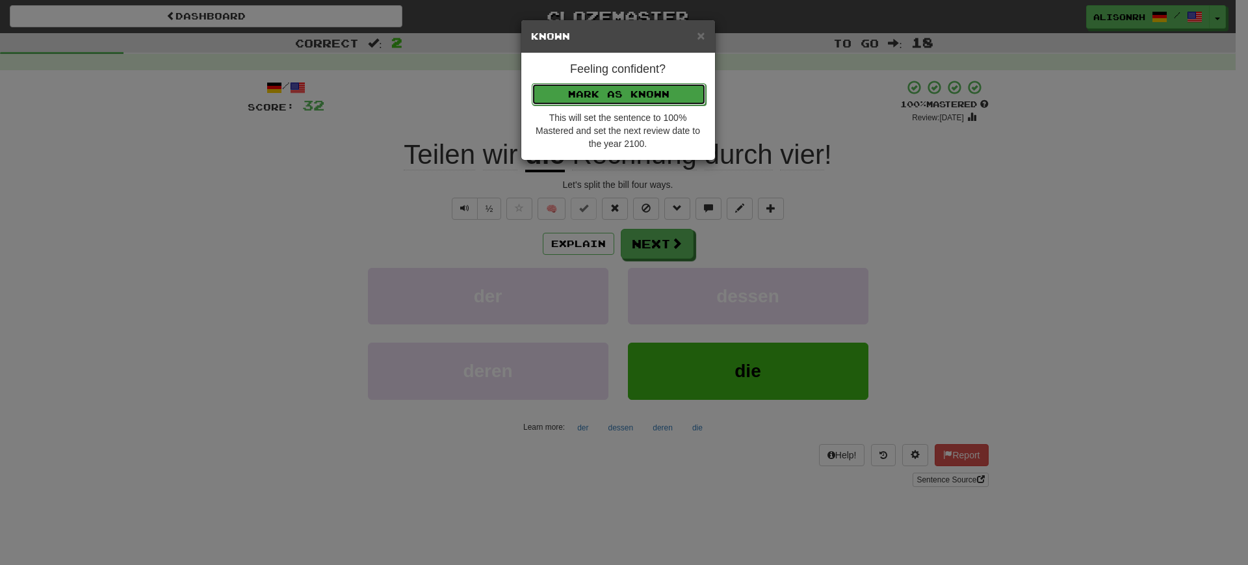
click at [608, 99] on button "Mark as Known" at bounding box center [619, 94] width 174 height 22
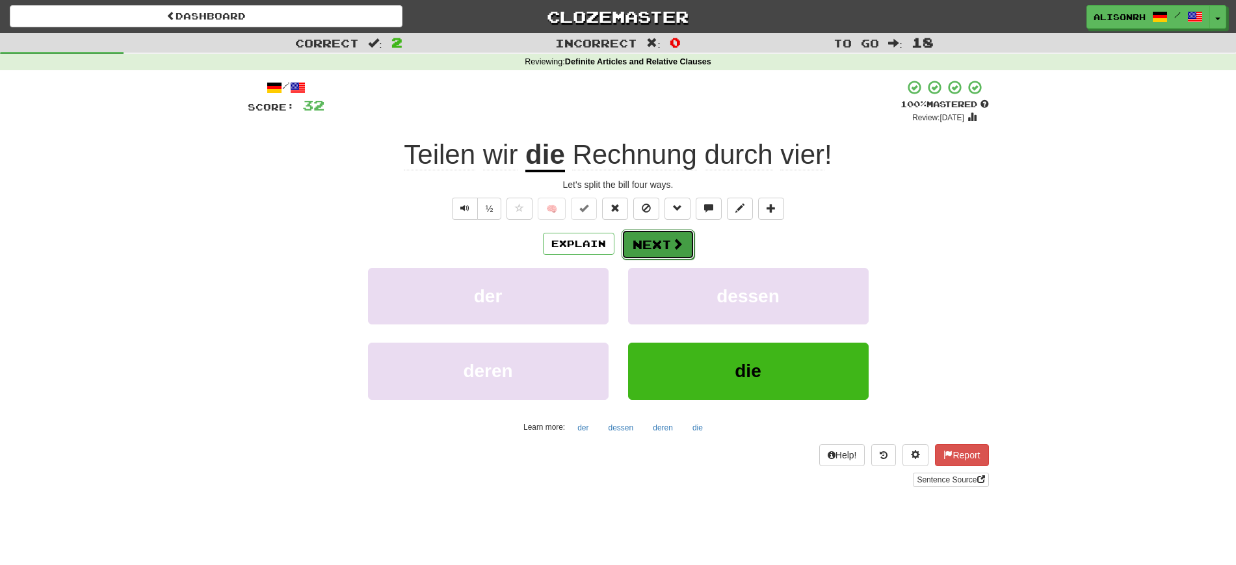
click at [659, 242] on button "Next" at bounding box center [657, 244] width 73 height 30
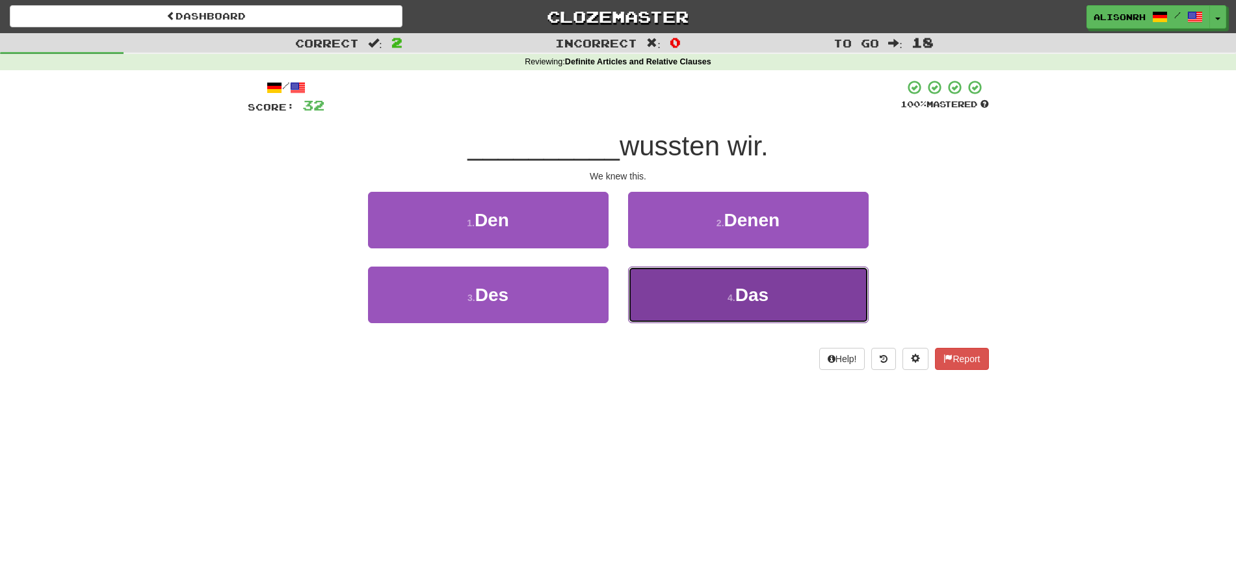
click at [737, 299] on span "Das" at bounding box center [751, 295] width 33 height 20
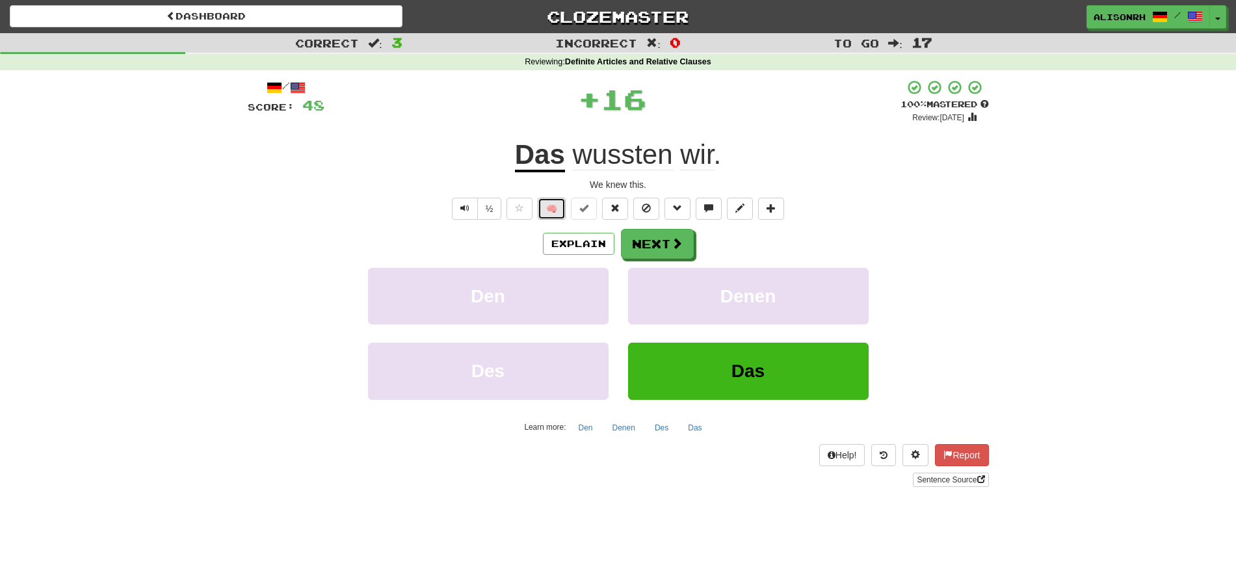
click at [545, 209] on button "🧠" at bounding box center [552, 209] width 28 height 22
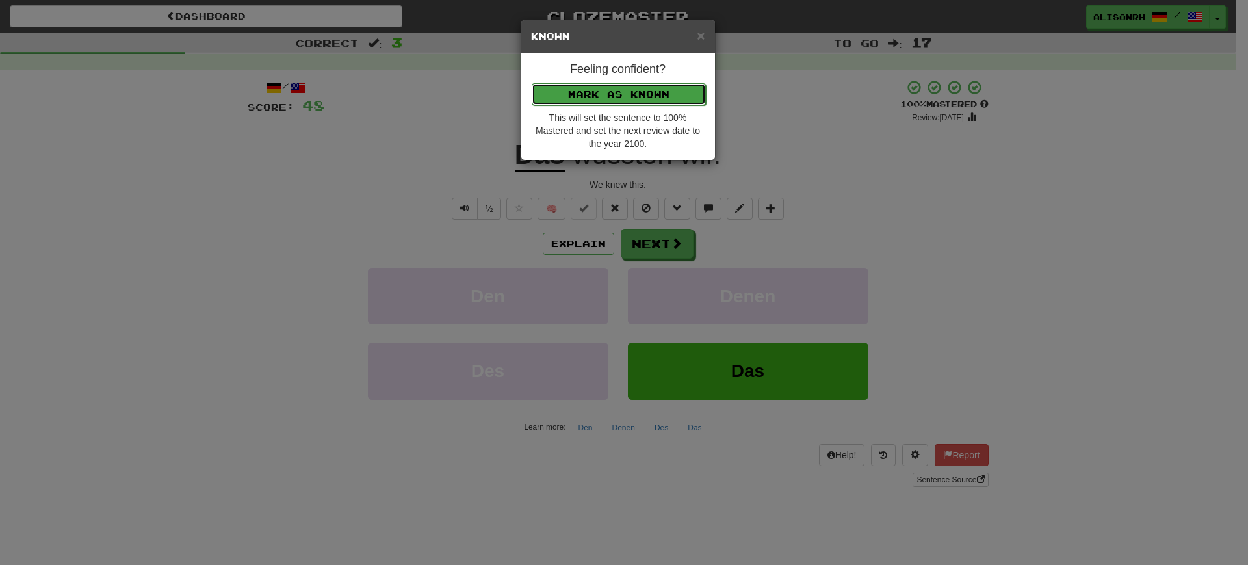
click at [606, 96] on button "Mark as Known" at bounding box center [619, 94] width 174 height 22
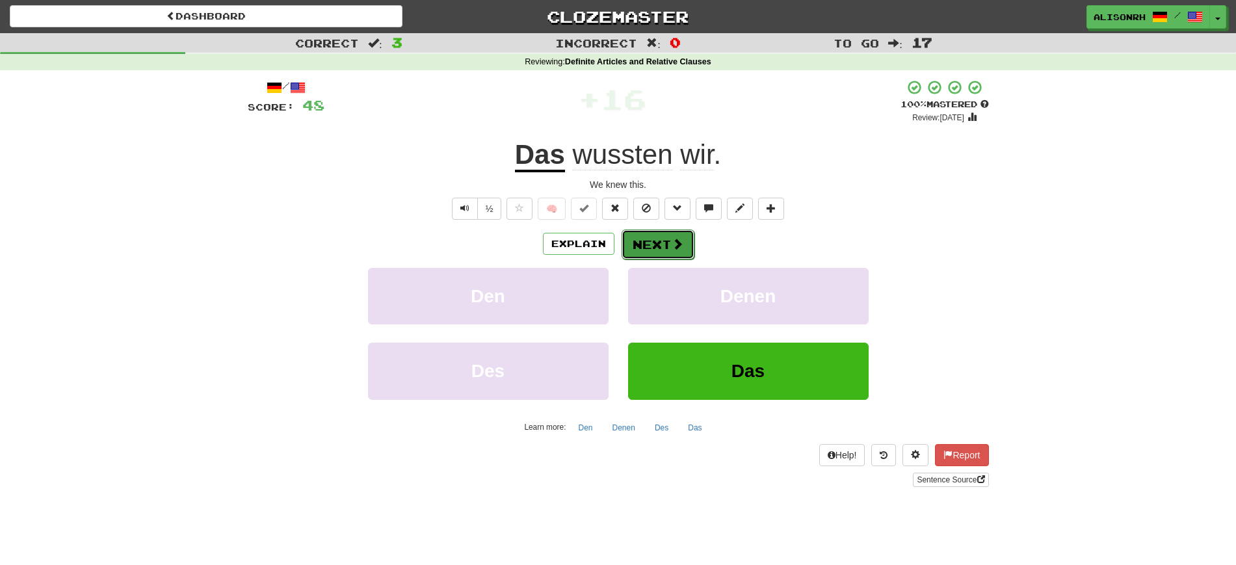
click at [651, 239] on button "Next" at bounding box center [657, 244] width 73 height 30
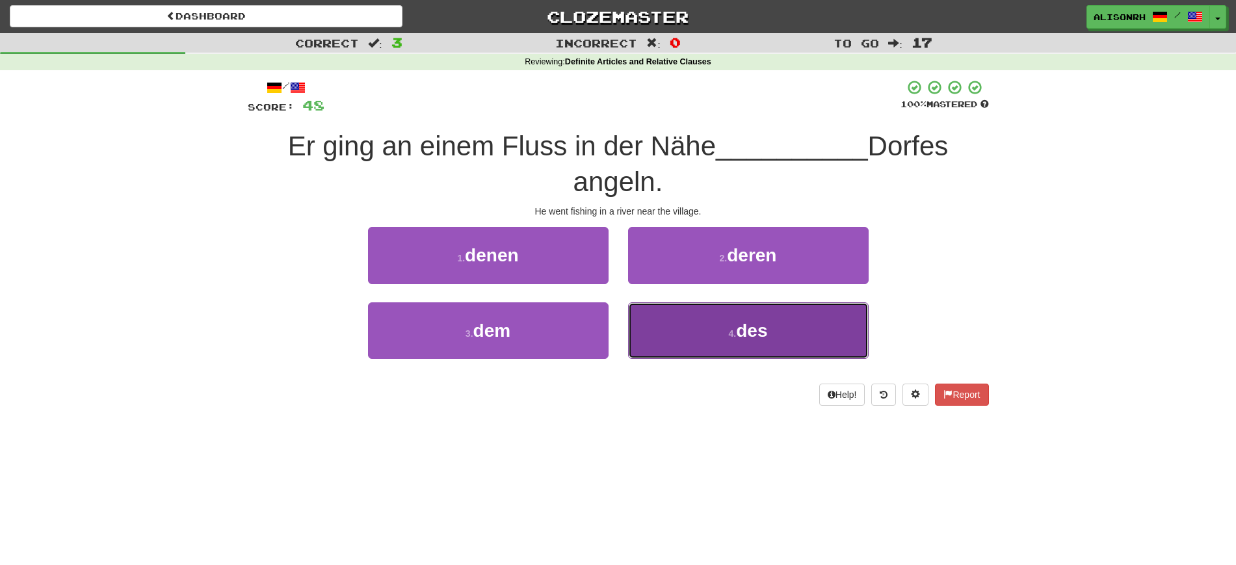
click at [776, 332] on button "4 . des" at bounding box center [748, 330] width 241 height 57
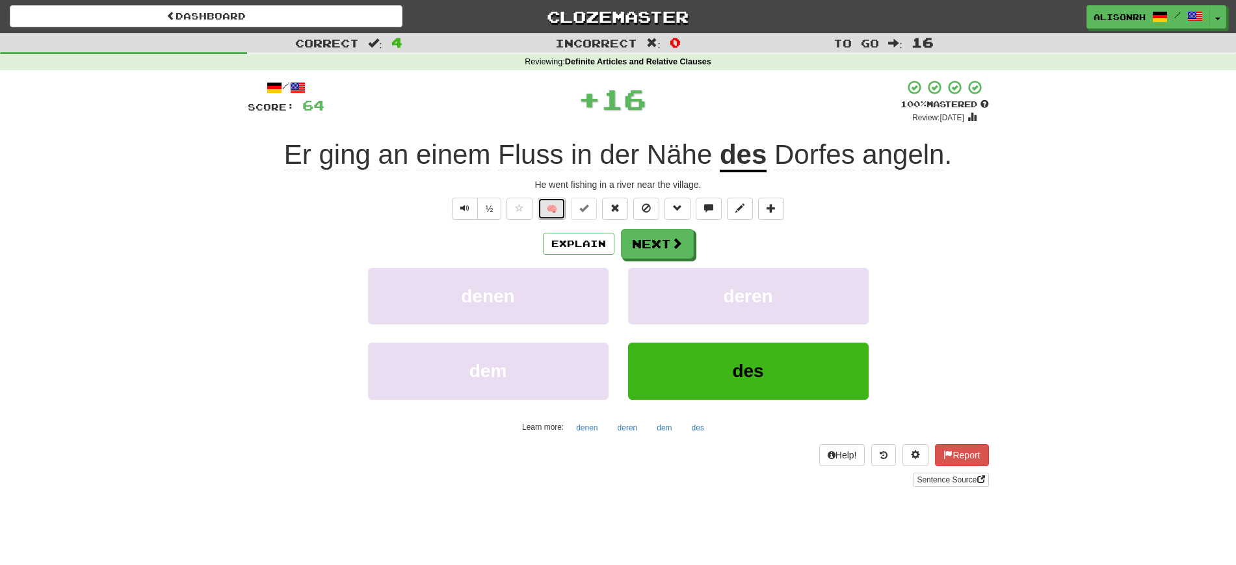
click at [556, 209] on button "🧠" at bounding box center [552, 209] width 28 height 22
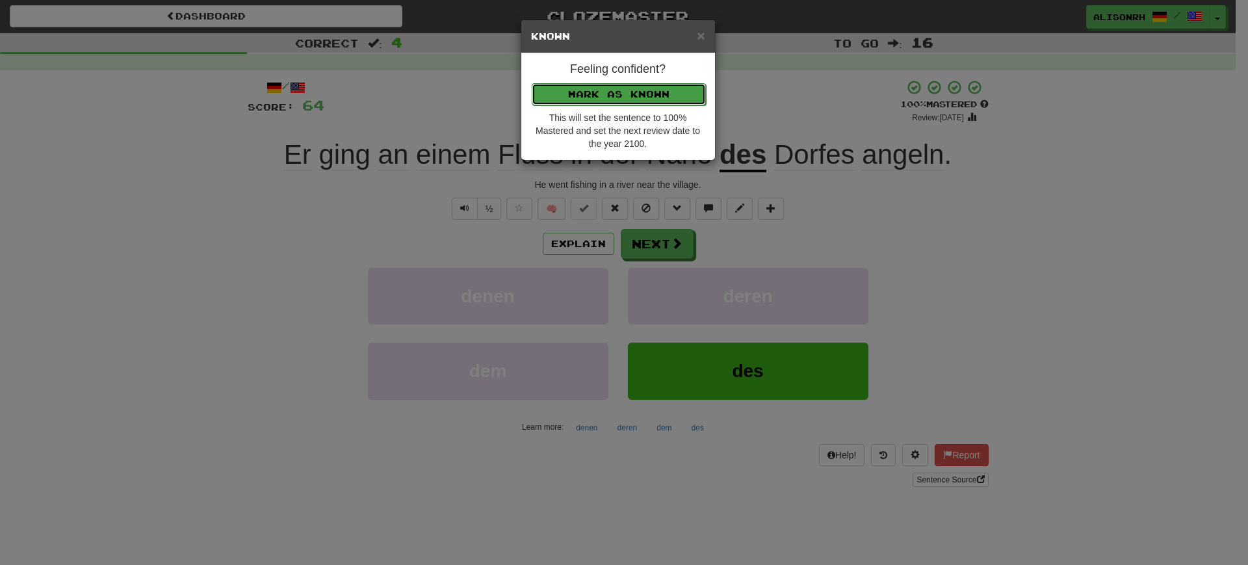
click at [641, 90] on button "Mark as Known" at bounding box center [619, 94] width 174 height 22
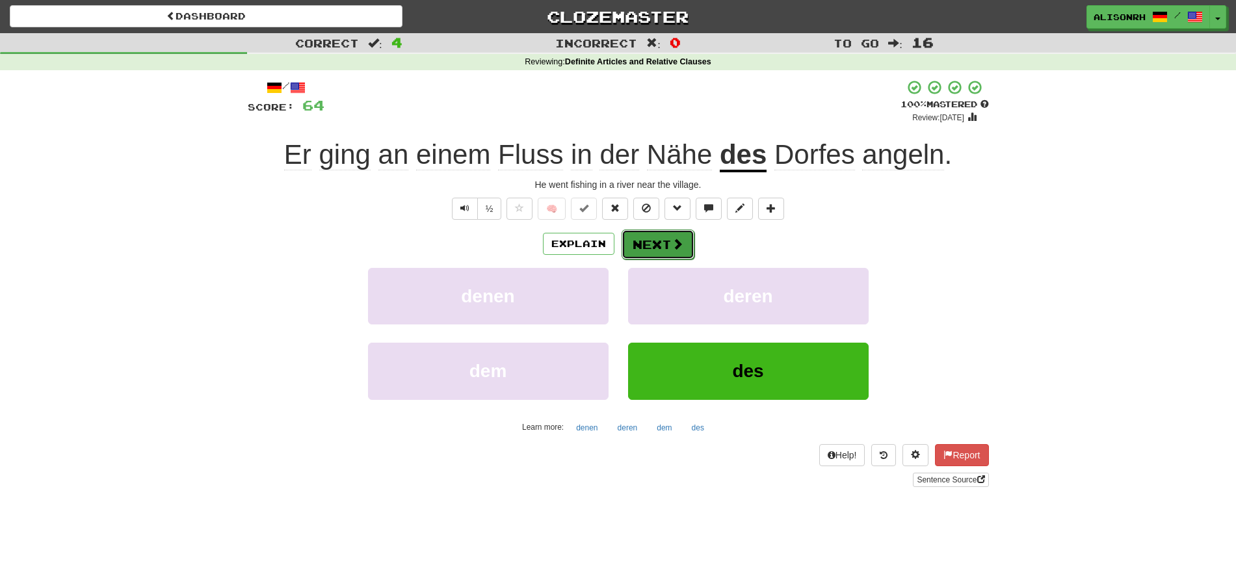
click at [637, 239] on button "Next" at bounding box center [657, 244] width 73 height 30
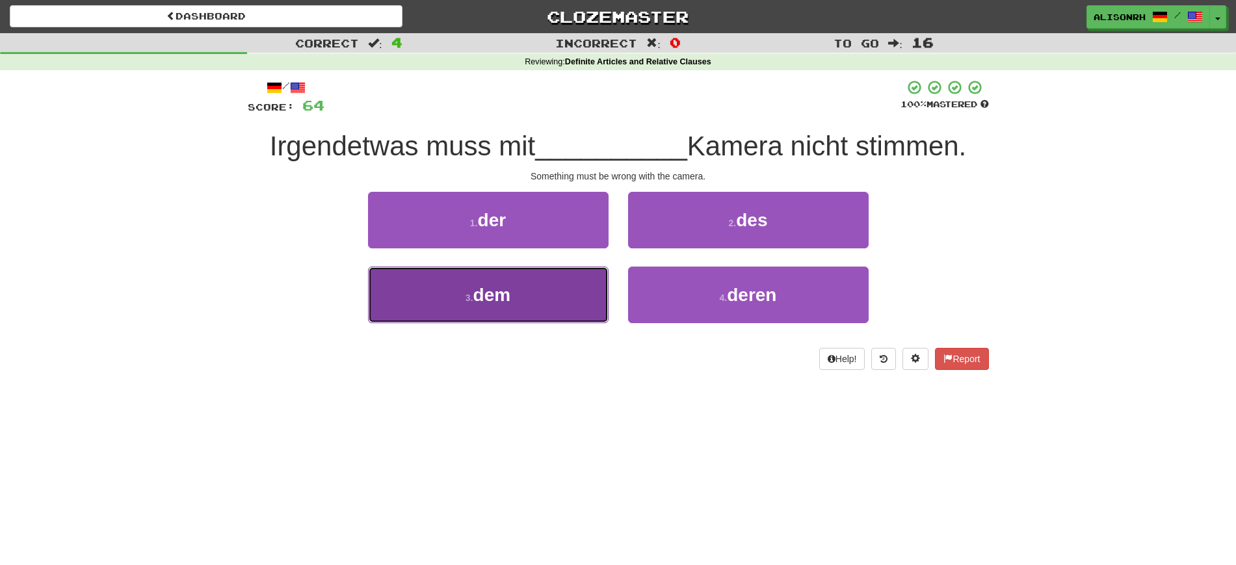
click at [532, 300] on button "3 . dem" at bounding box center [488, 295] width 241 height 57
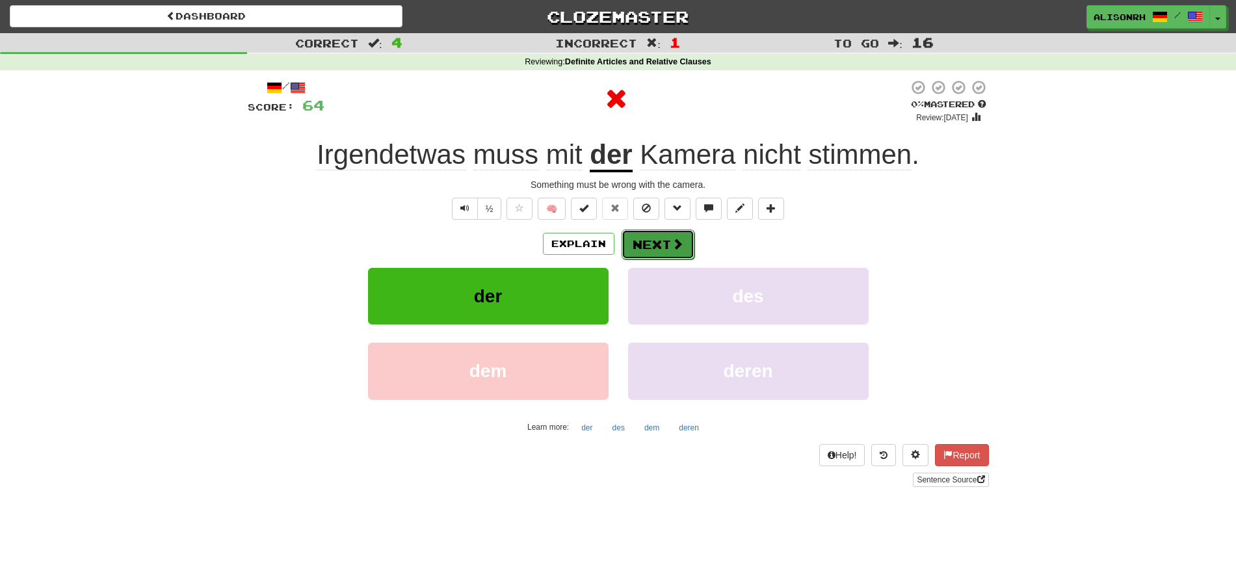
click at [668, 243] on button "Next" at bounding box center [657, 244] width 73 height 30
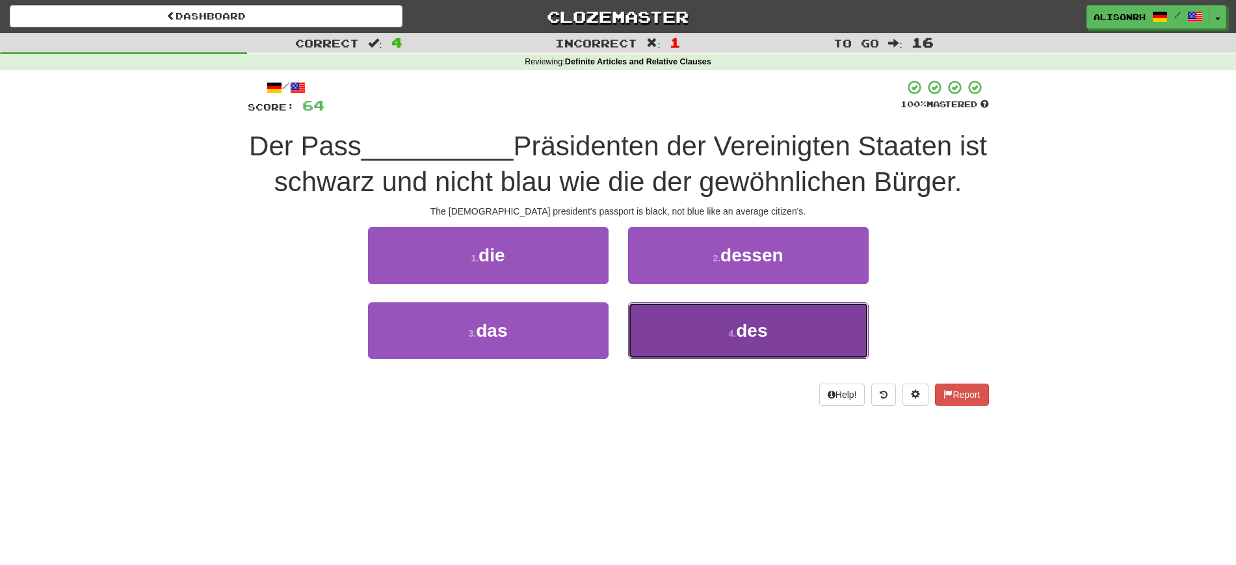
click at [730, 330] on small "4 ." at bounding box center [733, 333] width 8 height 10
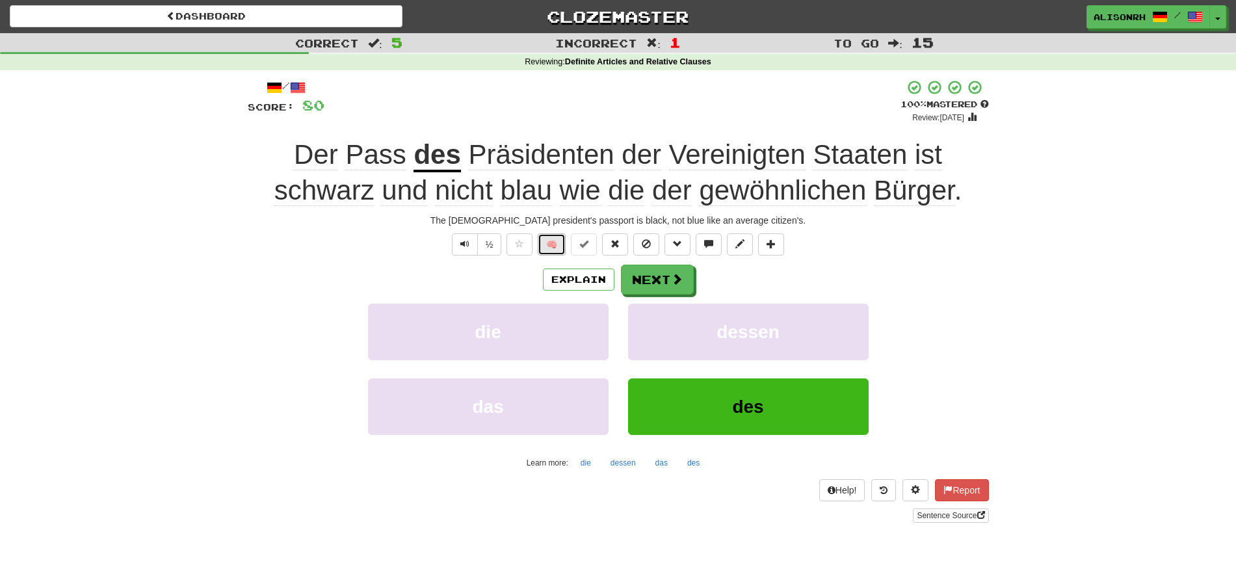
click at [548, 237] on button "🧠" at bounding box center [552, 244] width 28 height 22
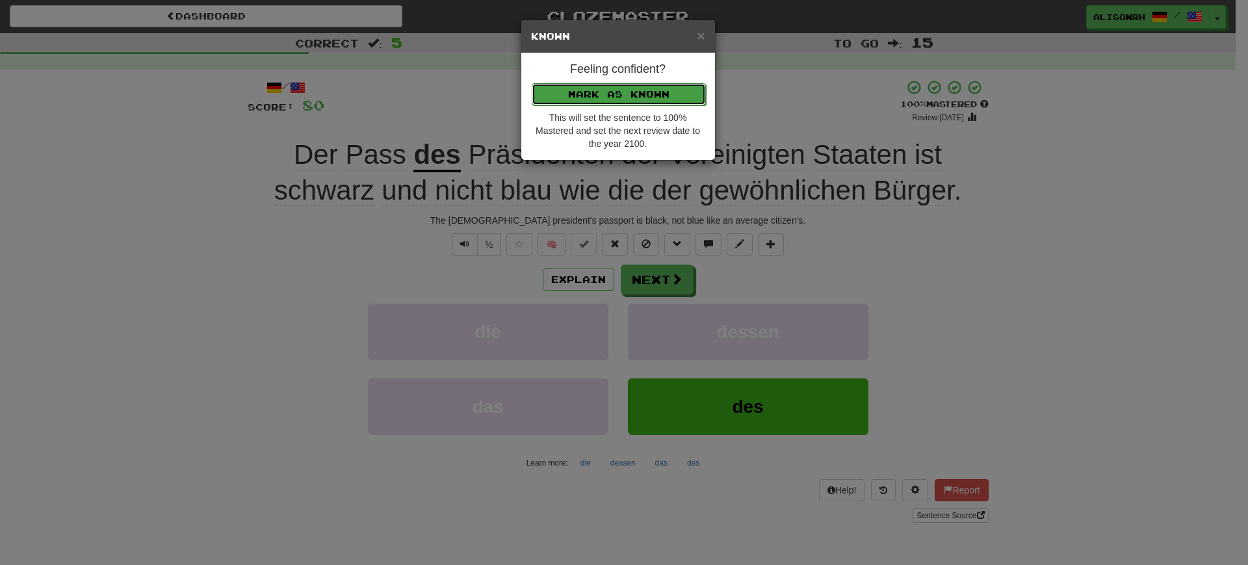
click at [614, 94] on button "Mark as Known" at bounding box center [619, 94] width 174 height 22
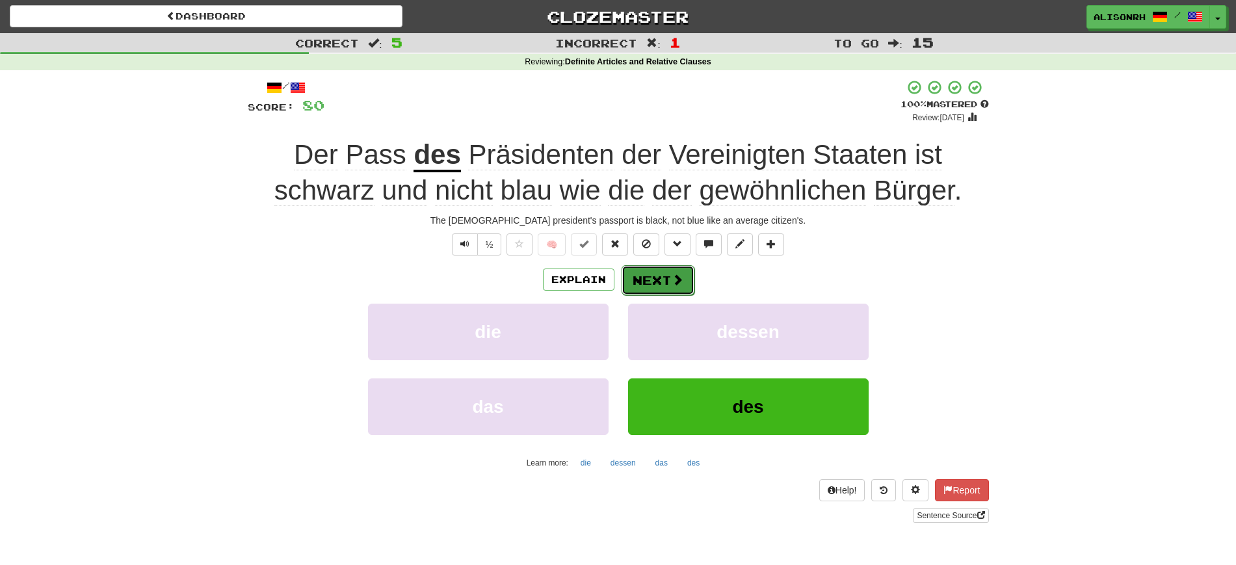
click at [650, 282] on button "Next" at bounding box center [657, 280] width 73 height 30
